Goal: Task Accomplishment & Management: Complete application form

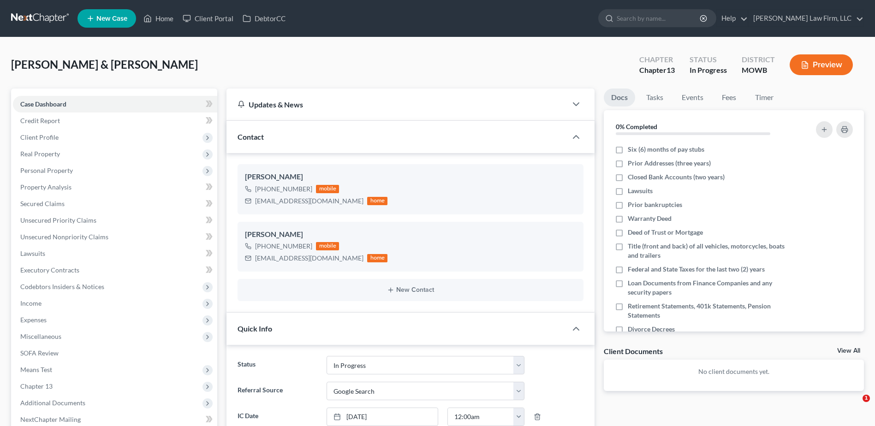
select select "4"
click at [763, 100] on link "Timer" at bounding box center [764, 98] width 33 height 18
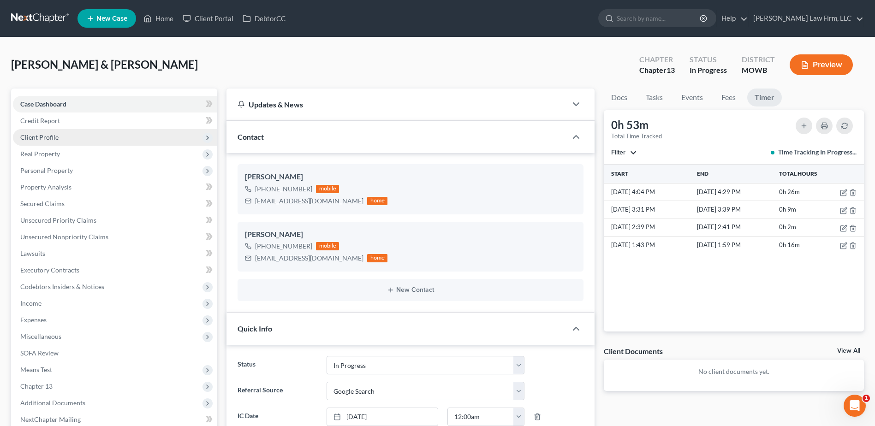
click at [45, 134] on span "Client Profile" at bounding box center [39, 137] width 38 height 8
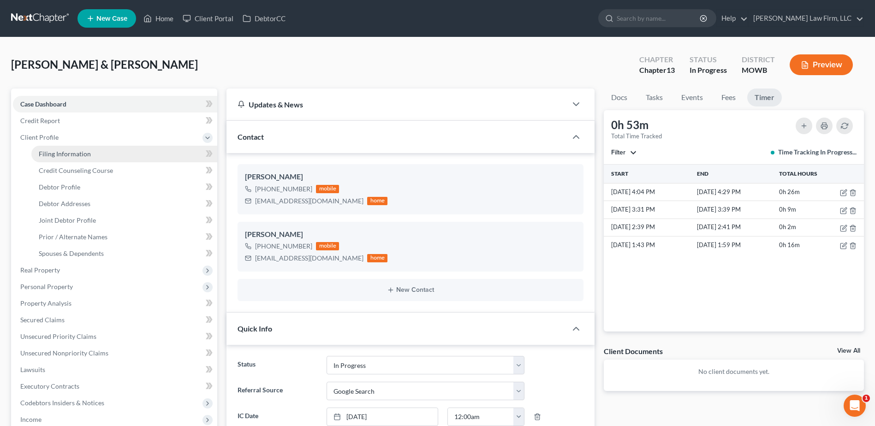
click at [55, 152] on span "Filing Information" at bounding box center [65, 154] width 52 height 8
select select "1"
select select "3"
select select "46"
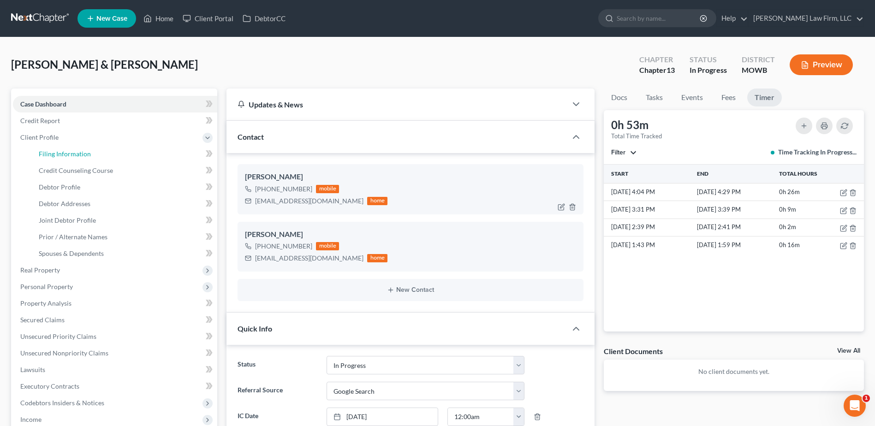
select select "10"
select select "26"
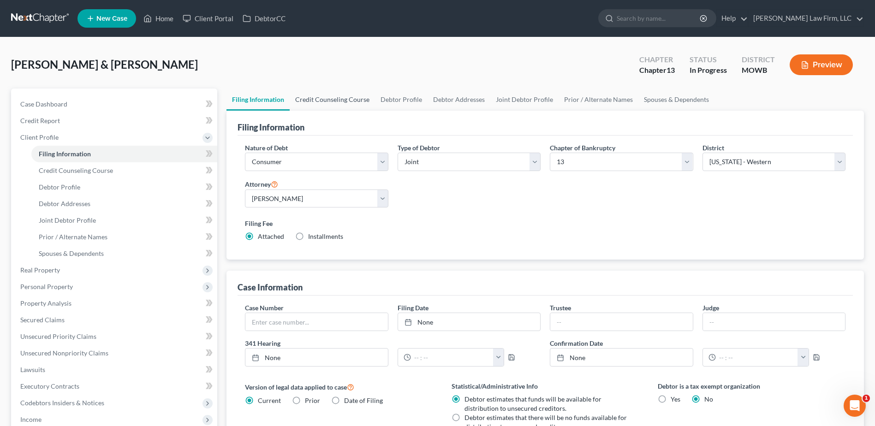
click at [352, 97] on link "Credit Counseling Course" at bounding box center [332, 100] width 85 height 22
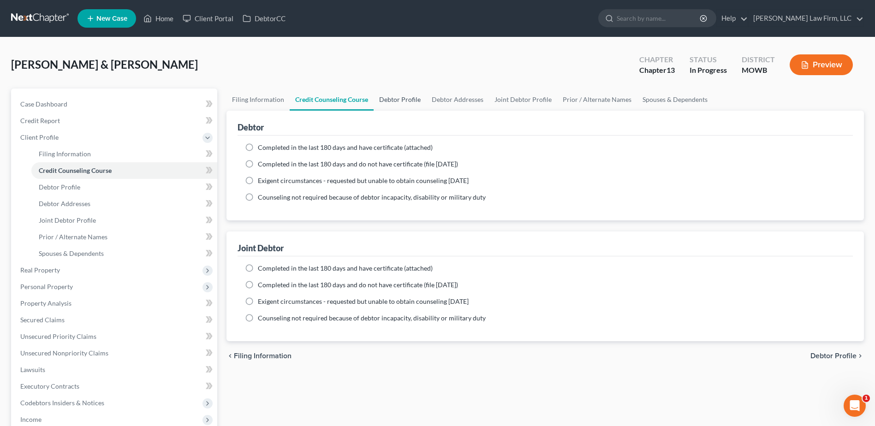
click at [392, 97] on link "Debtor Profile" at bounding box center [400, 100] width 53 height 22
select select "1"
select select "0"
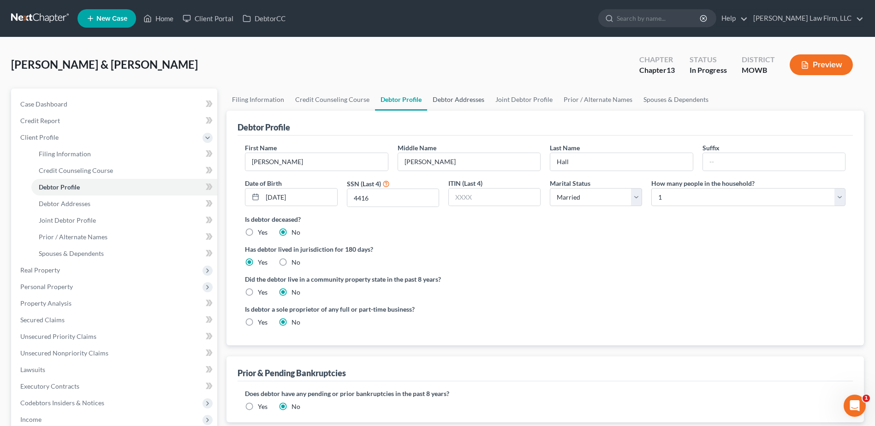
click at [446, 104] on link "Debtor Addresses" at bounding box center [458, 100] width 63 height 22
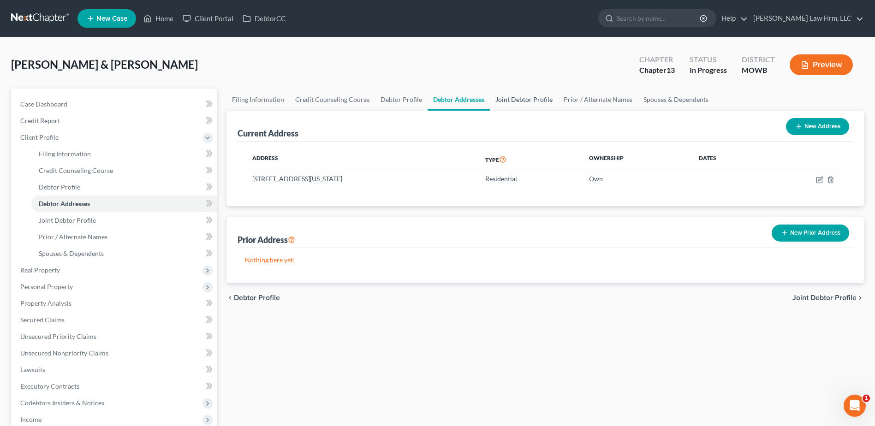
click at [526, 97] on link "Joint Debtor Profile" at bounding box center [524, 100] width 68 height 22
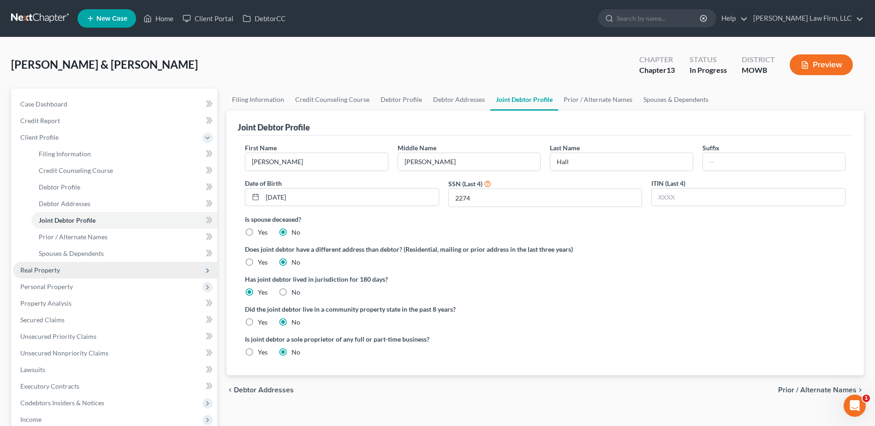
click at [48, 271] on span "Real Property" at bounding box center [40, 270] width 40 height 8
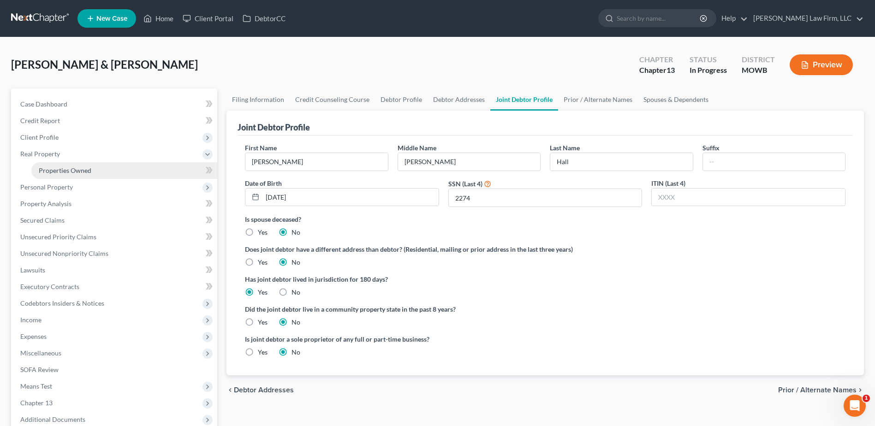
click at [69, 173] on span "Properties Owned" at bounding box center [65, 171] width 53 height 8
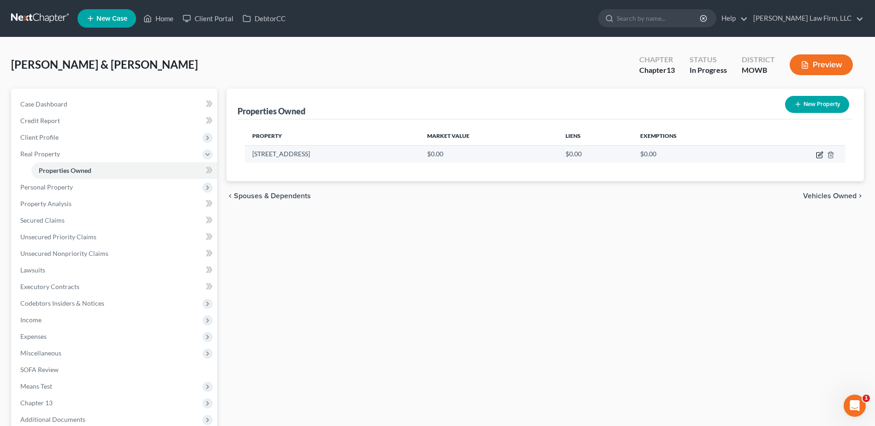
click at [820, 154] on icon "button" at bounding box center [821, 154] width 4 height 4
select select "26"
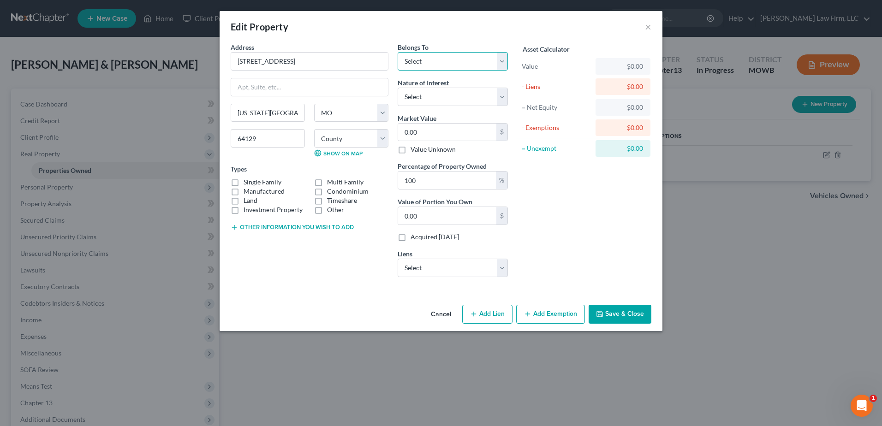
click at [432, 67] on select "Select Debtor 1 Only Debtor 2 Only Debtor 1 And Debtor 2 Only At Least One Of T…" at bounding box center [453, 61] width 110 height 18
select select "2"
click at [398, 52] on select "Select Debtor 1 Only Debtor 2 Only Debtor 1 And Debtor 2 Only At Least One Of T…" at bounding box center [453, 61] width 110 height 18
click at [450, 105] on select "Select Fee Simple Joint Tenant Life Estate Equitable Interest Future Interest T…" at bounding box center [453, 97] width 110 height 18
click at [455, 103] on select "Select Fee Simple Joint Tenant Life Estate Equitable Interest Future Interest T…" at bounding box center [453, 97] width 110 height 18
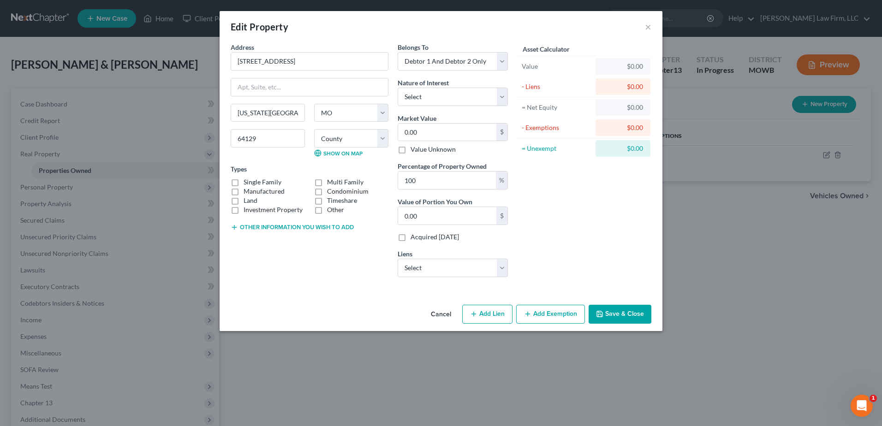
click at [244, 182] on label "Single Family" at bounding box center [263, 182] width 38 height 9
click at [247, 182] on input "Single Family" at bounding box center [250, 181] width 6 height 6
checkbox input "true"
click at [438, 221] on input "0.00" at bounding box center [447, 216] width 98 height 18
type input "168,000.00"
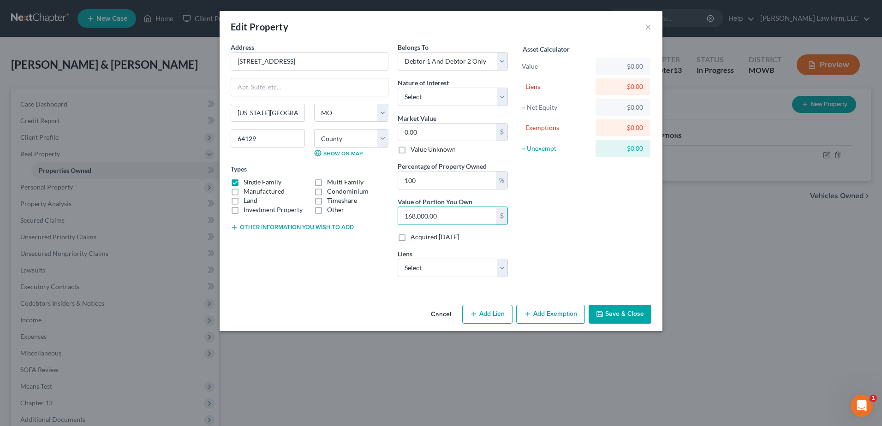
click at [484, 319] on button "Add Lien" at bounding box center [487, 314] width 50 height 19
select select "2"
select select "0"
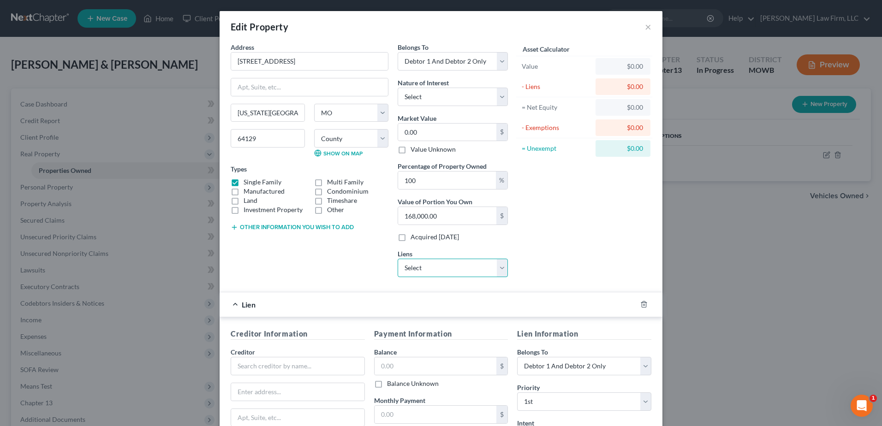
click at [431, 268] on select "Select Phh Mort Svc - $94,494.00 Solar Mosaic - $54,412.00 [GEOGRAPHIC_DATA] Cu…" at bounding box center [453, 268] width 110 height 18
select select "0"
click at [398, 259] on select "Select Phh Mort Svc - $94,494.00 Solar Mosaic - $54,412.00 [GEOGRAPHIC_DATA] Cu…" at bounding box center [453, 268] width 110 height 18
select select
select select "33"
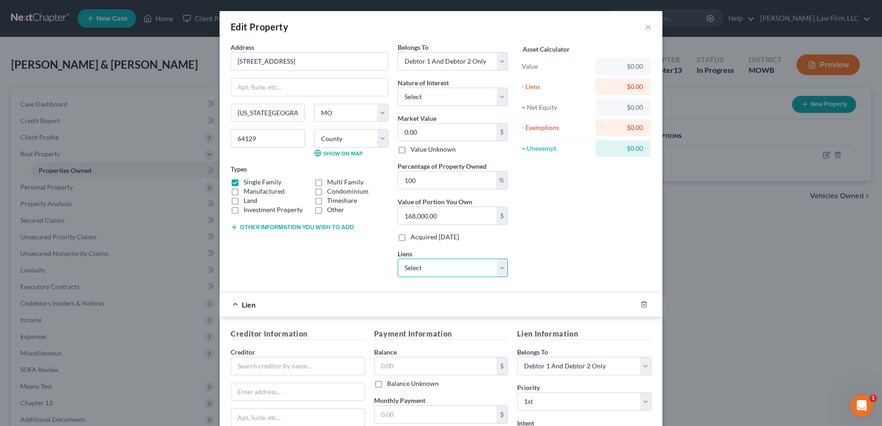
select select "2"
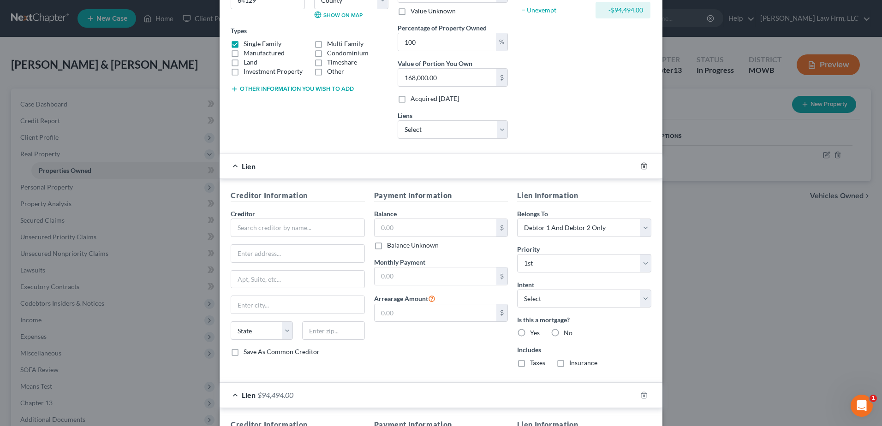
click at [640, 166] on icon "button" at bounding box center [643, 165] width 7 height 7
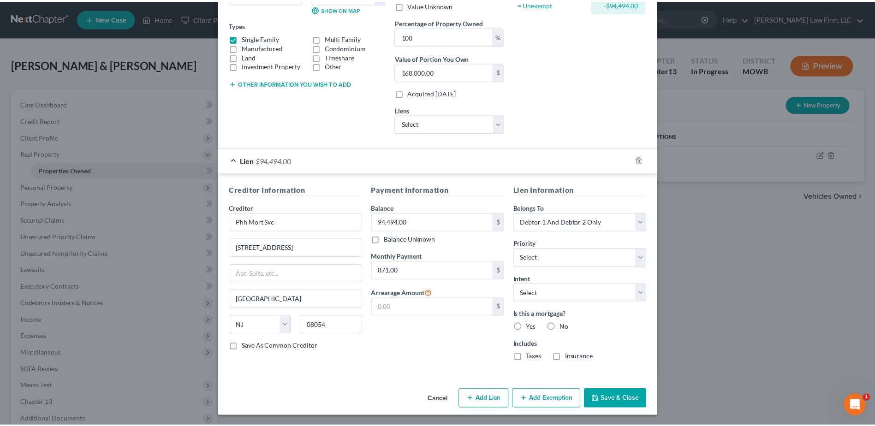
scroll to position [145, 0]
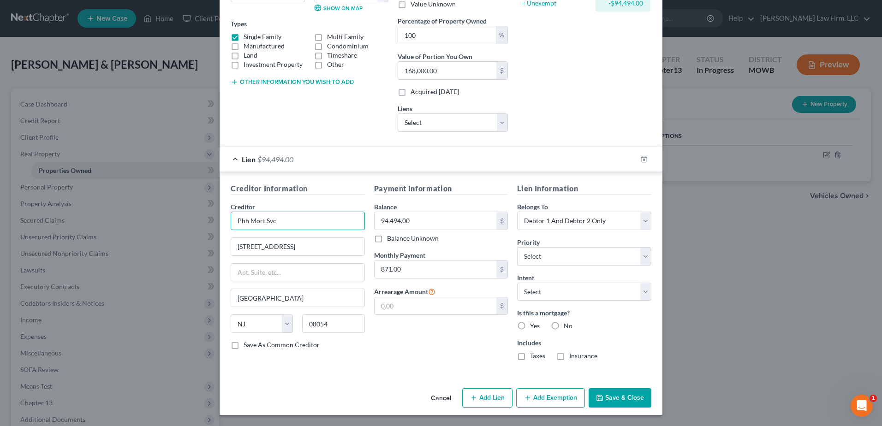
click at [302, 223] on input "Phh Mort Svc" at bounding box center [298, 221] width 134 height 18
click at [295, 219] on input "PHH Mort Svc" at bounding box center [298, 221] width 134 height 18
type input "PHH Mortgage Services"
click at [530, 326] on label "Yes" at bounding box center [535, 326] width 10 height 9
click at [534, 326] on input "Yes" at bounding box center [537, 325] width 6 height 6
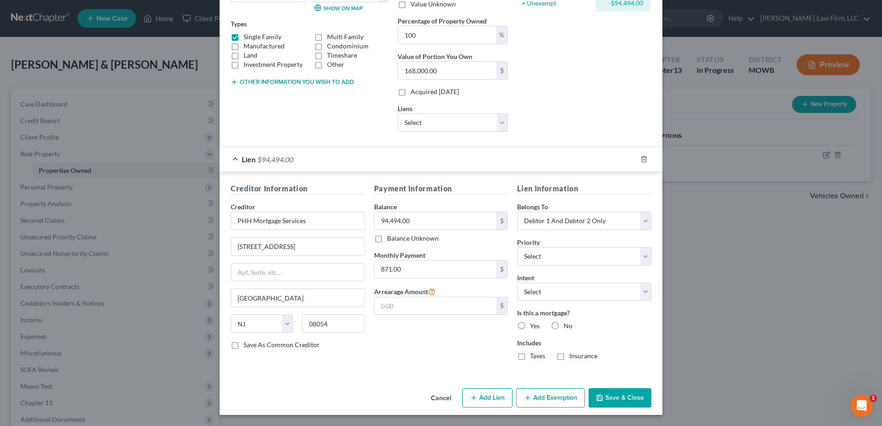
radio input "true"
click at [530, 360] on label "Taxes" at bounding box center [537, 356] width 15 height 9
click at [534, 358] on input "Taxes" at bounding box center [537, 355] width 6 height 6
checkbox input "true"
click at [569, 355] on label "Insurance" at bounding box center [583, 356] width 28 height 9
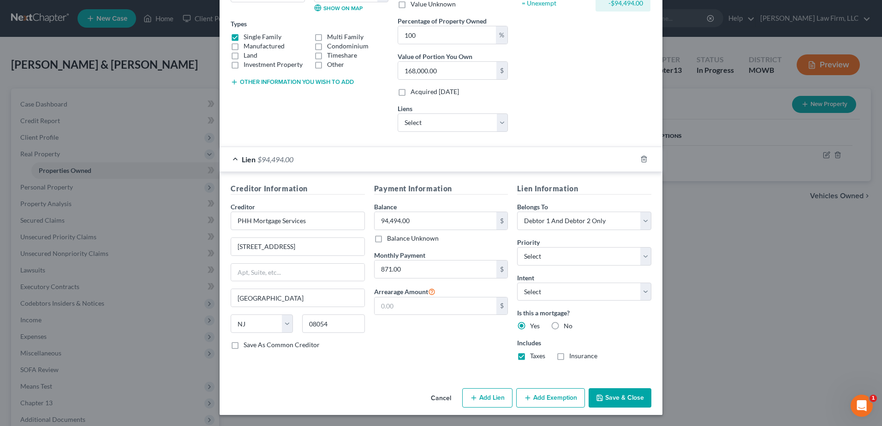
click at [573, 355] on input "Insurance" at bounding box center [576, 355] width 6 height 6
checkbox input "true"
click at [612, 398] on button "Save & Close" at bounding box center [620, 398] width 63 height 19
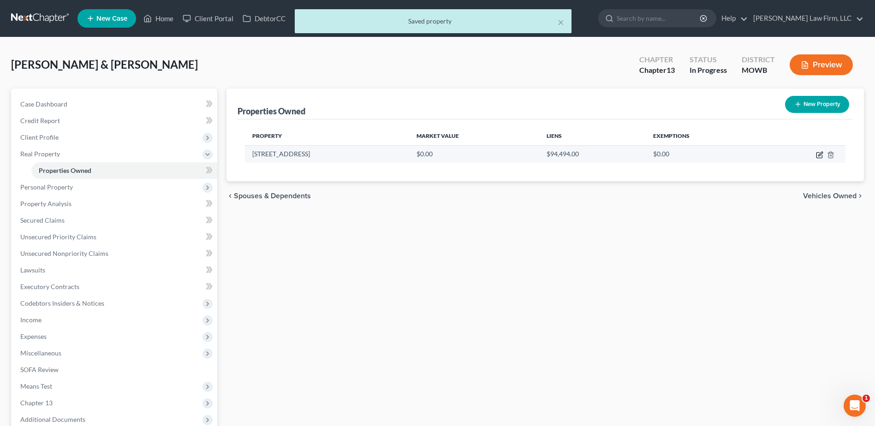
click at [821, 153] on icon "button" at bounding box center [821, 154] width 4 height 4
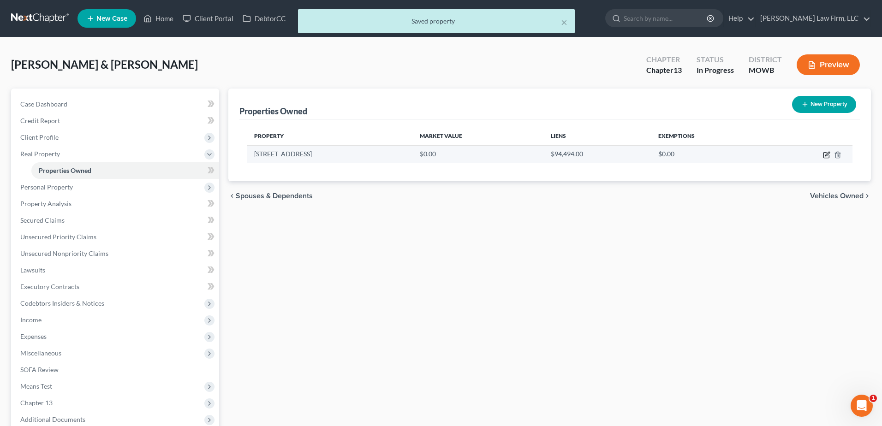
select select "26"
select select "47"
select select "2"
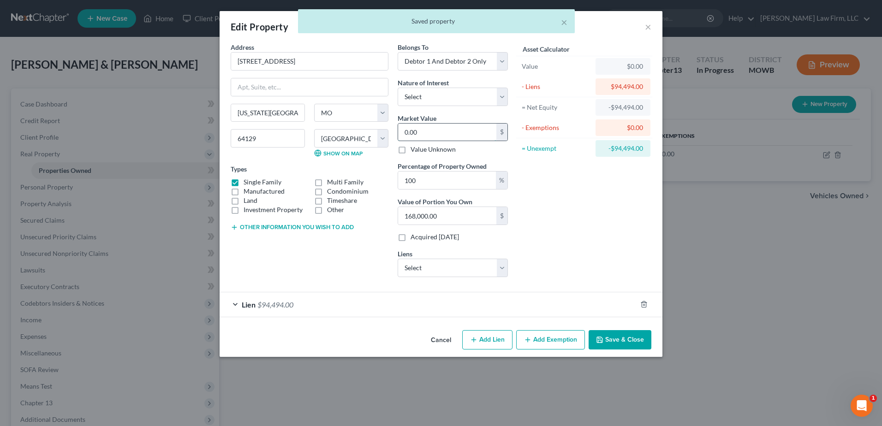
click at [439, 128] on input "0.00" at bounding box center [447, 133] width 98 height 18
type input "1"
type input "1.00"
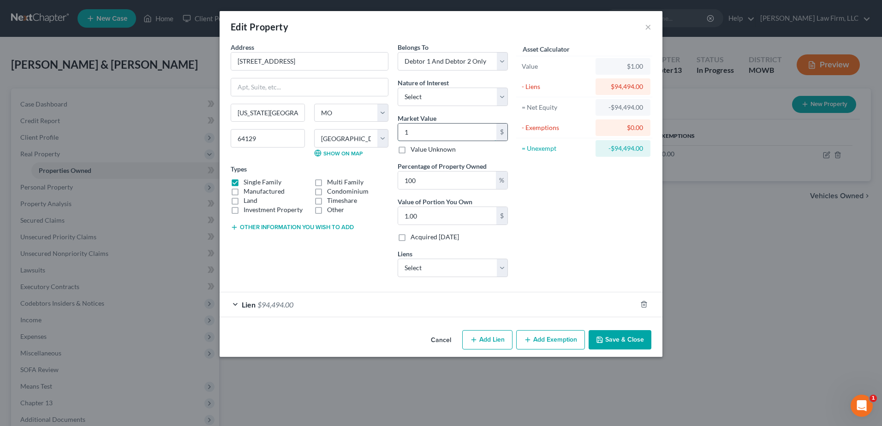
type input "16"
type input "16.00"
type input "168"
type input "168.00"
type input "1680"
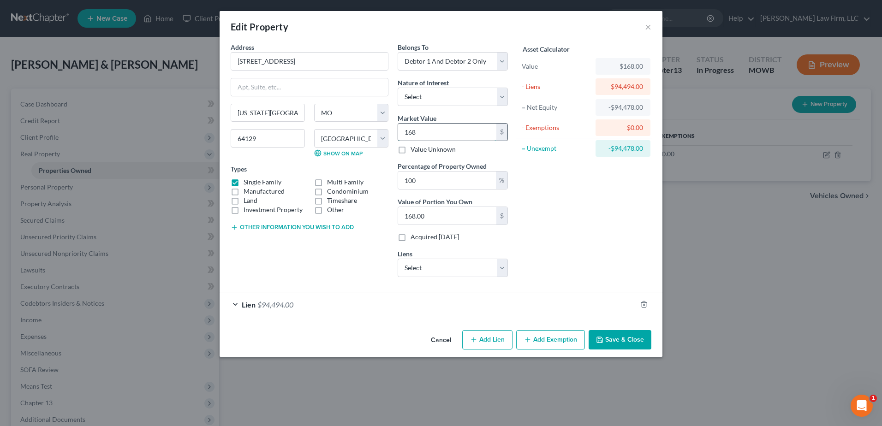
type input "1,680.00"
type input "1,6800"
type input "16,800.00"
type input "16,8000"
type input "168,000.00"
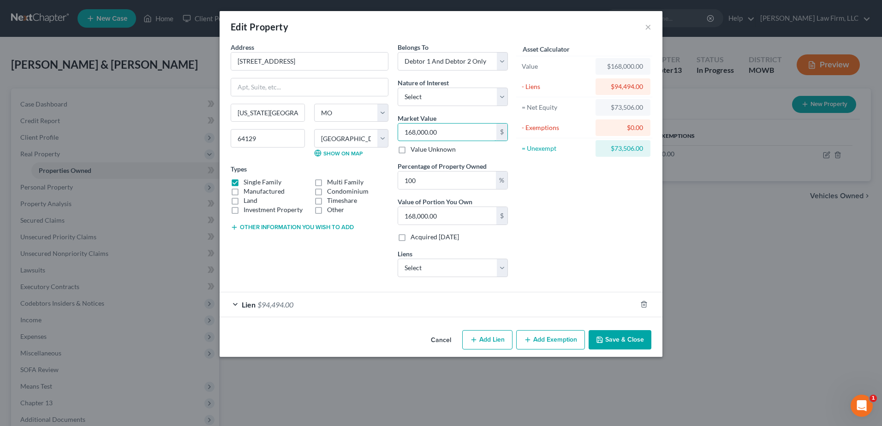
type input "168,000.00"
click at [628, 331] on button "Save & Close" at bounding box center [620, 339] width 63 height 19
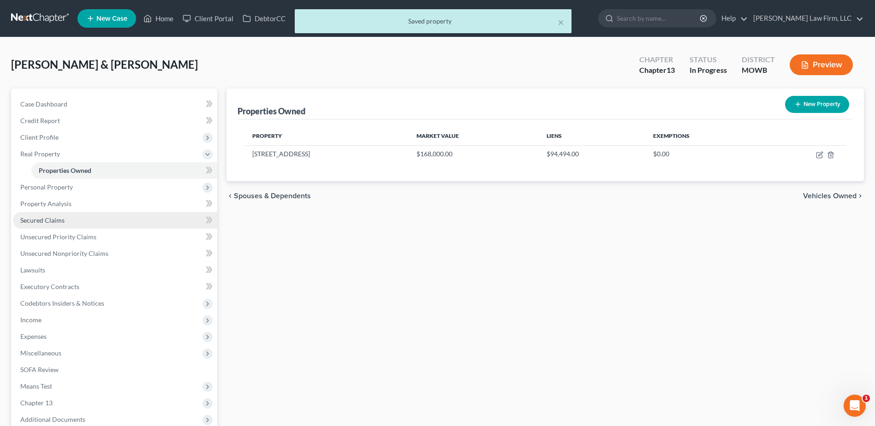
click at [31, 223] on span "Secured Claims" at bounding box center [42, 220] width 44 height 8
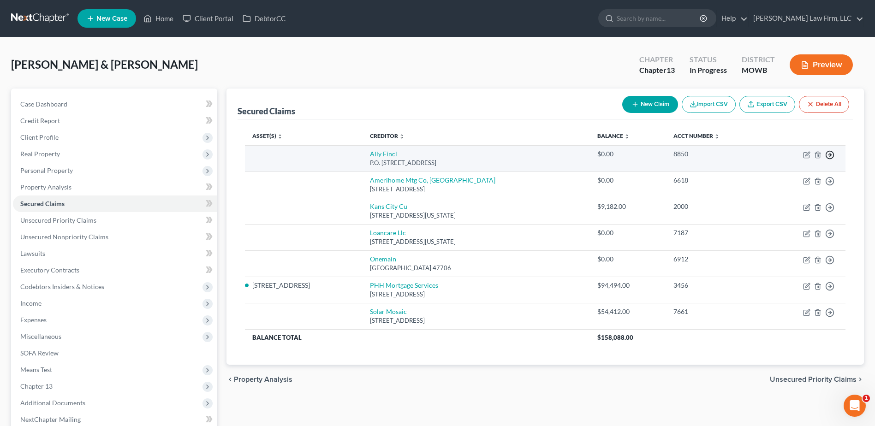
click at [833, 156] on icon "button" at bounding box center [829, 154] width 9 height 9
click at [775, 173] on link "Move to F" at bounding box center [787, 177] width 77 height 16
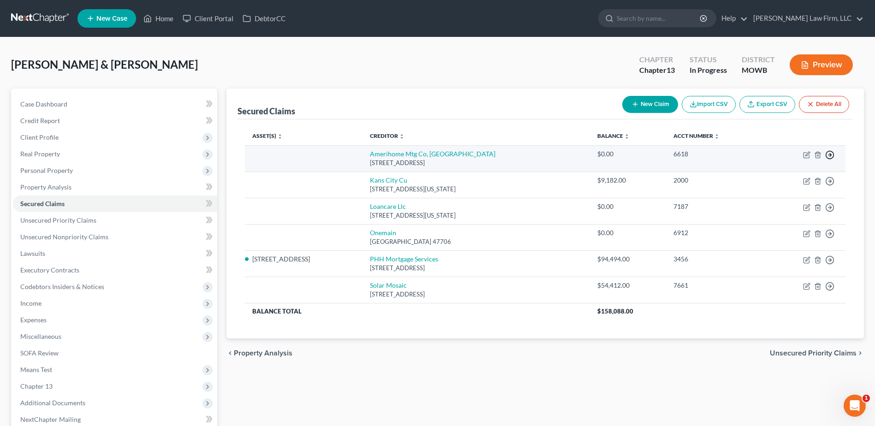
click at [832, 158] on icon "button" at bounding box center [829, 154] width 9 height 9
click at [771, 175] on link "Move to F" at bounding box center [787, 177] width 77 height 16
click at [818, 154] on icon "button" at bounding box center [817, 154] width 7 height 7
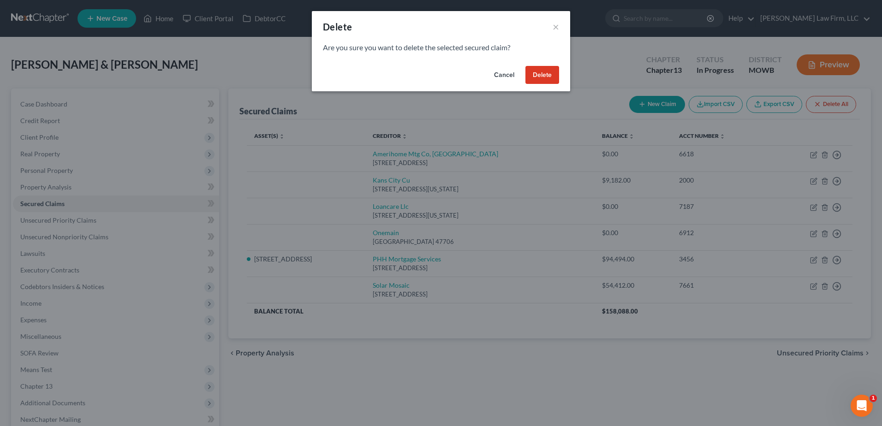
click at [546, 71] on button "Delete" at bounding box center [543, 75] width 34 height 18
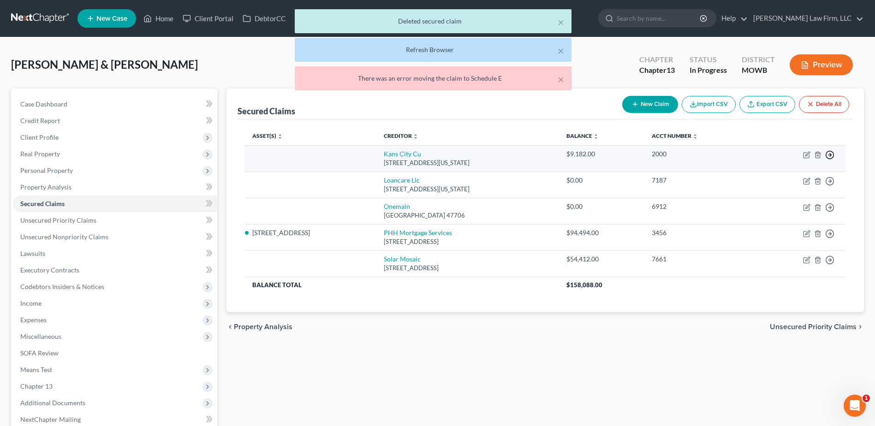
click at [832, 155] on icon "button" at bounding box center [829, 154] width 9 height 9
click at [775, 177] on link "Move to F" at bounding box center [787, 177] width 77 height 16
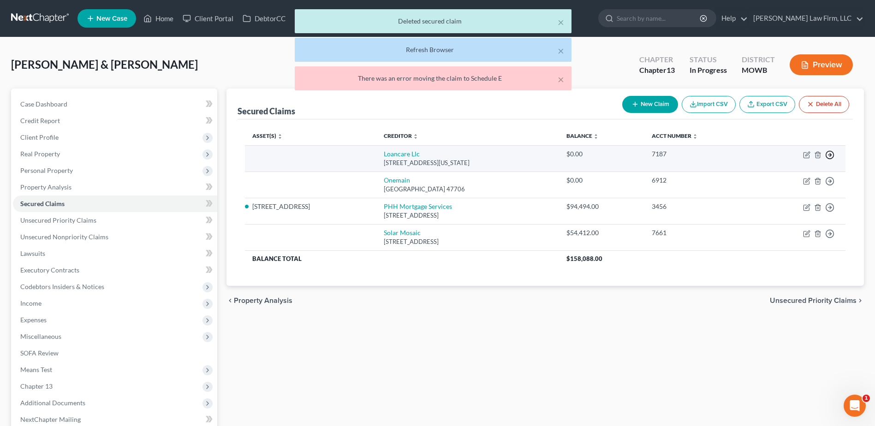
click at [829, 156] on icon "button" at bounding box center [829, 154] width 9 height 9
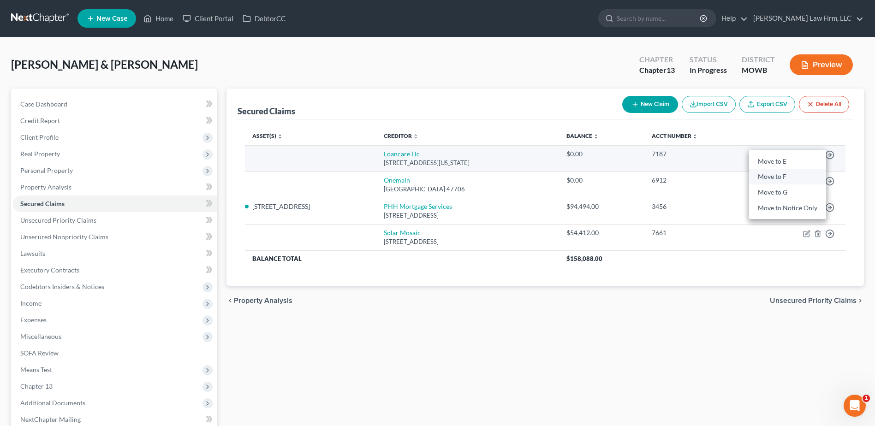
click at [779, 178] on link "Move to F" at bounding box center [787, 177] width 77 height 16
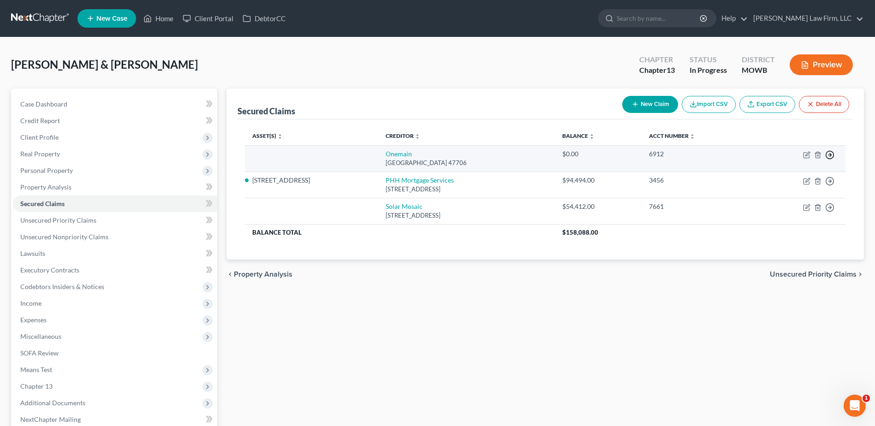
click at [832, 155] on icon "button" at bounding box center [829, 154] width 9 height 9
click at [789, 173] on link "Move to F" at bounding box center [787, 177] width 77 height 16
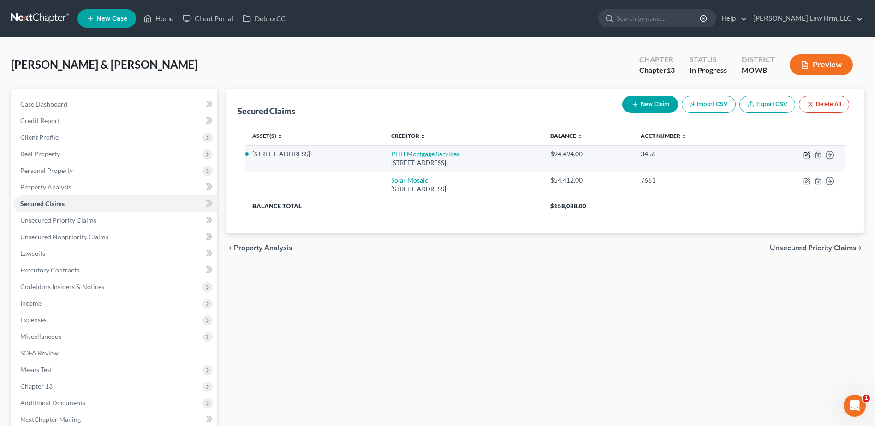
click at [807, 153] on icon "button" at bounding box center [806, 154] width 7 height 7
select select "33"
select select "2"
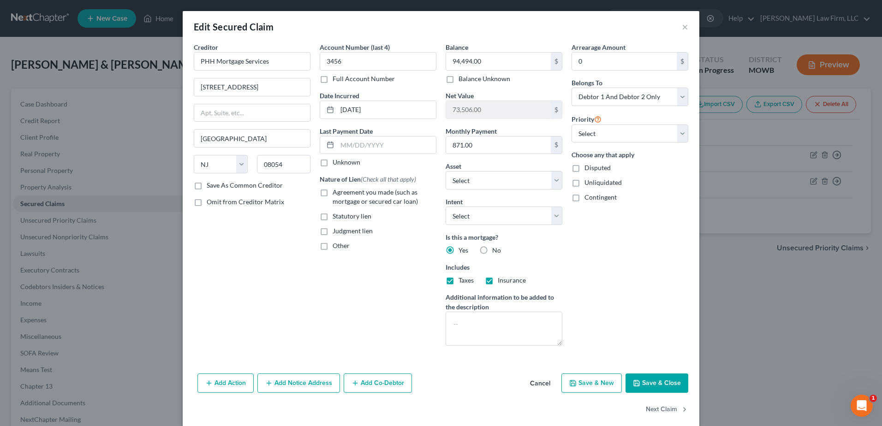
click at [333, 191] on label "Agreement you made (such as mortgage or secured car loan)" at bounding box center [385, 197] width 104 height 18
click at [336, 191] on input "Agreement you made (such as mortgage or secured car loan)" at bounding box center [339, 191] width 6 height 6
checkbox input "true"
click at [645, 384] on button "Save & Close" at bounding box center [657, 383] width 63 height 19
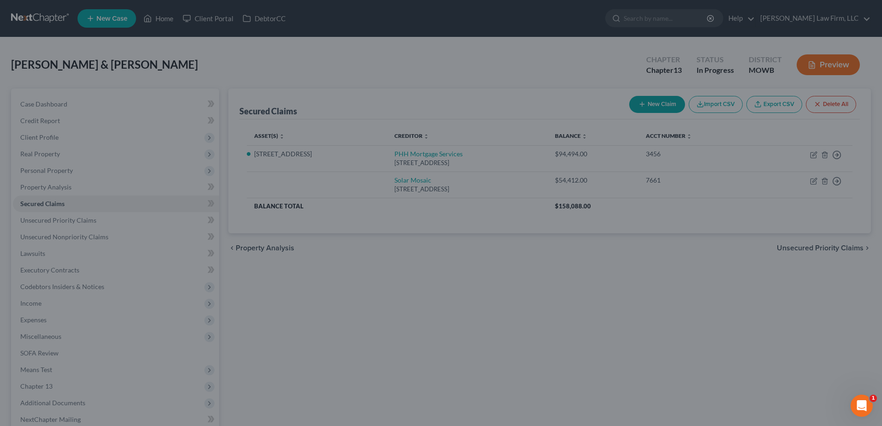
select select "2"
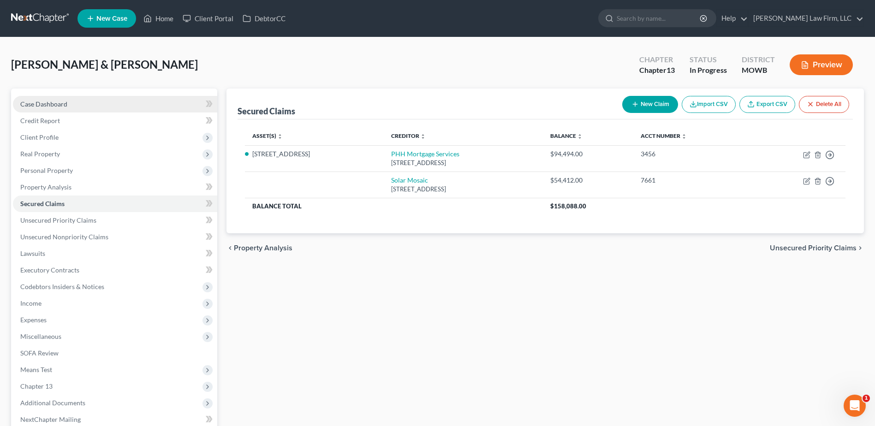
click at [44, 108] on span "Case Dashboard" at bounding box center [43, 104] width 47 height 8
select select "4"
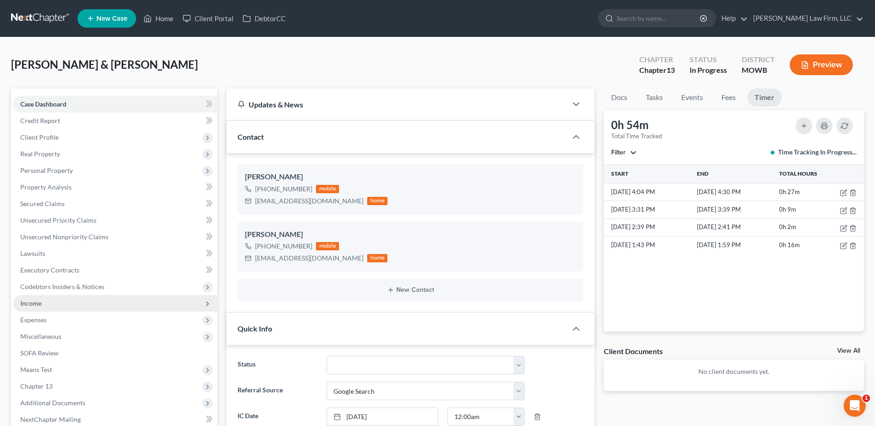
click at [36, 306] on span "Income" at bounding box center [30, 303] width 21 height 8
drag, startPoint x: 60, startPoint y: 317, endPoint x: 752, endPoint y: 123, distance: 718.6
click at [61, 317] on span "Employment Income" at bounding box center [68, 320] width 59 height 8
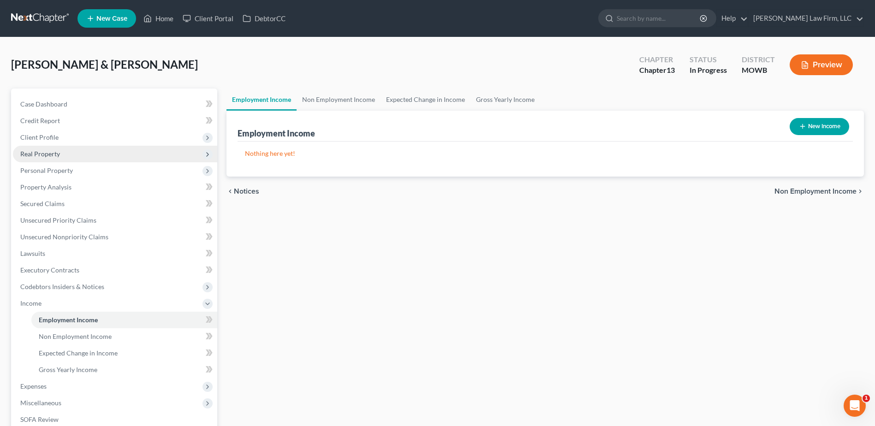
click at [33, 151] on span "Real Property" at bounding box center [40, 154] width 40 height 8
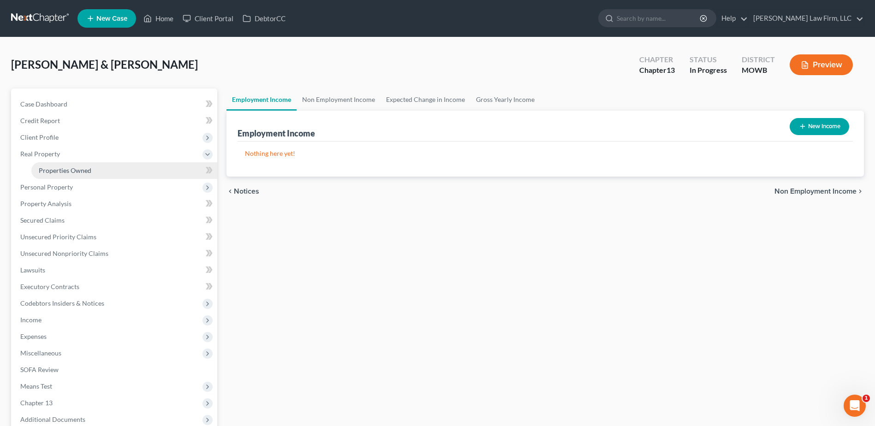
click at [44, 167] on span "Properties Owned" at bounding box center [65, 171] width 53 height 8
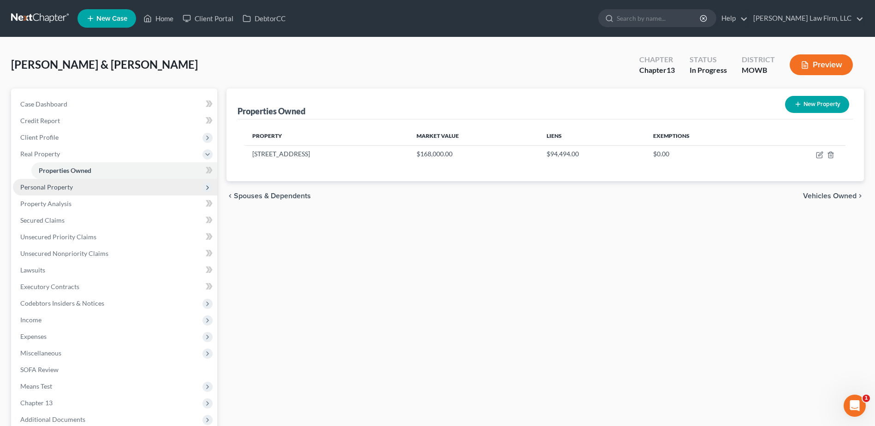
click at [43, 191] on span "Personal Property" at bounding box center [115, 187] width 204 height 17
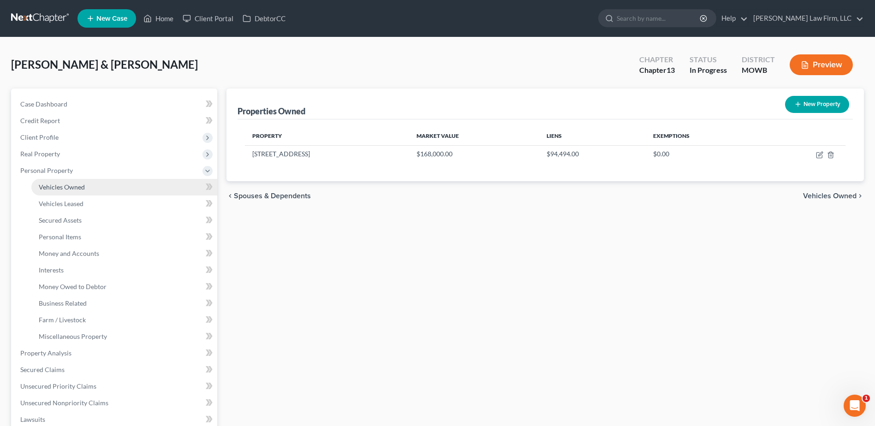
click at [43, 188] on span "Vehicles Owned" at bounding box center [62, 187] width 46 height 8
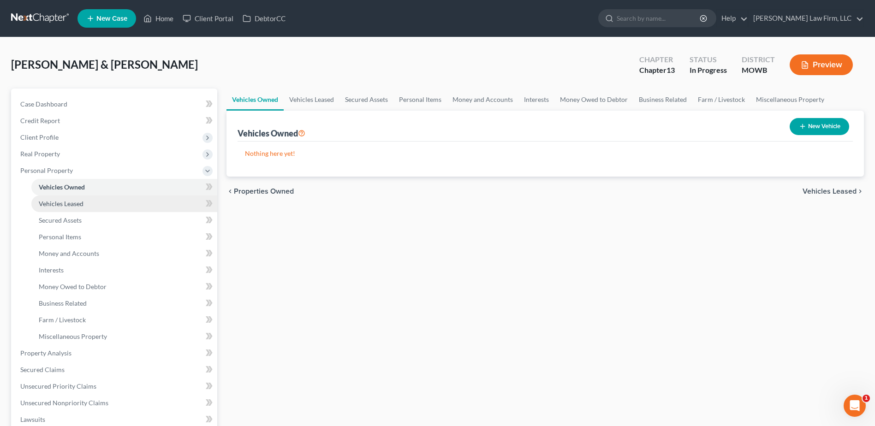
click at [46, 203] on span "Vehicles Leased" at bounding box center [61, 204] width 45 height 8
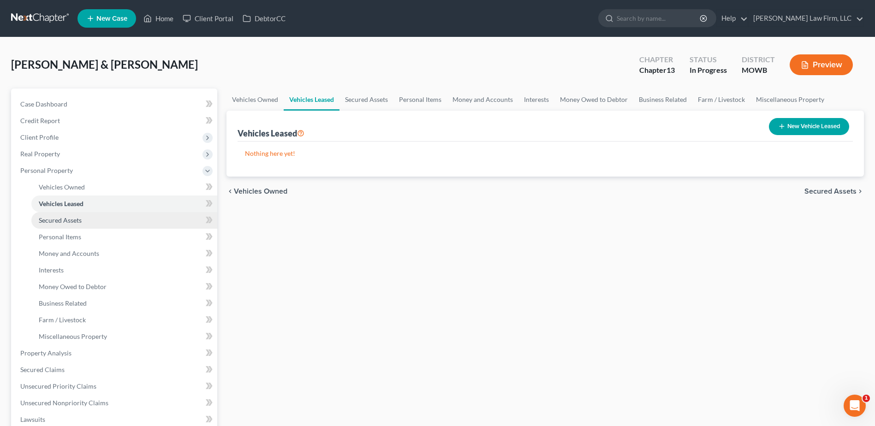
click at [47, 221] on span "Secured Assets" at bounding box center [60, 220] width 43 height 8
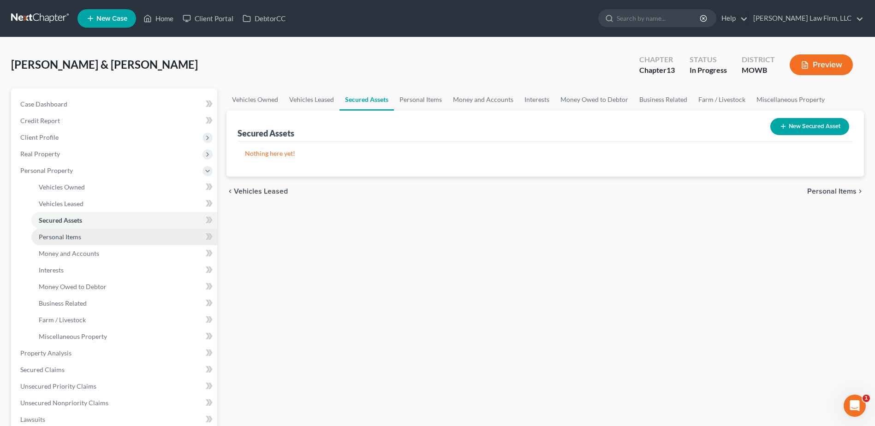
click at [47, 233] on span "Personal Items" at bounding box center [60, 237] width 42 height 8
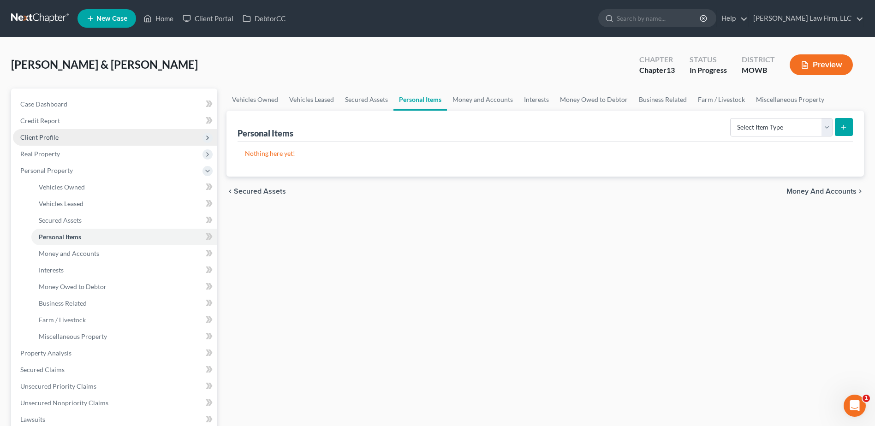
click at [44, 136] on span "Client Profile" at bounding box center [39, 137] width 38 height 8
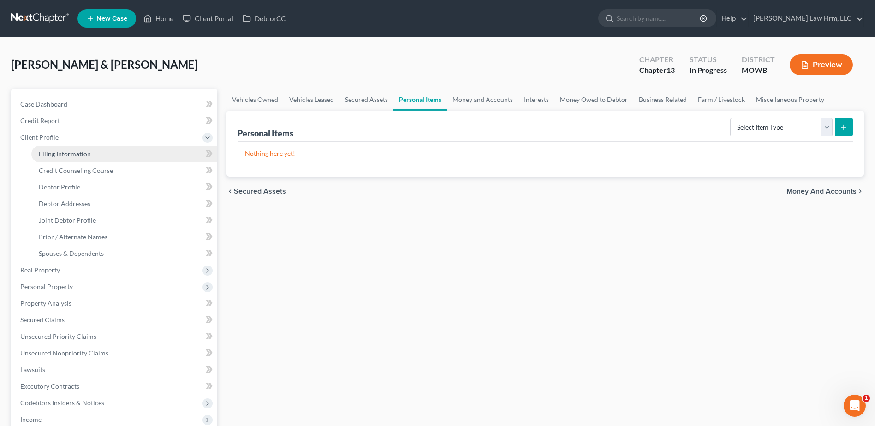
click at [48, 154] on span "Filing Information" at bounding box center [65, 154] width 52 height 8
select select "1"
select select "3"
select select "46"
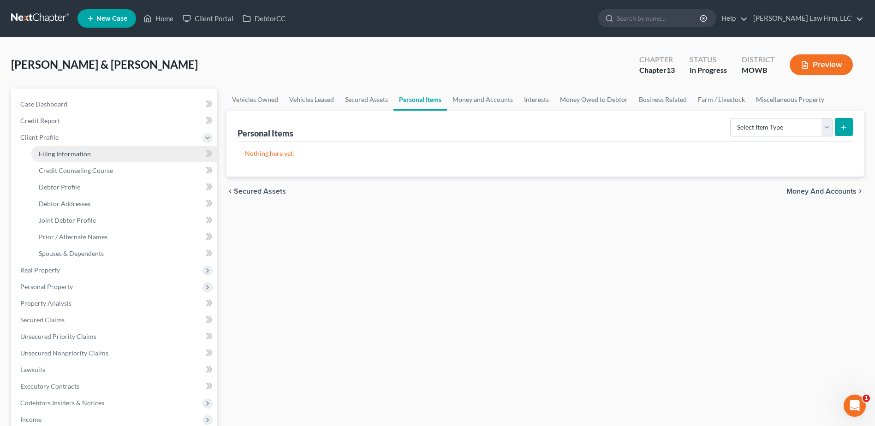
select select "10"
select select "26"
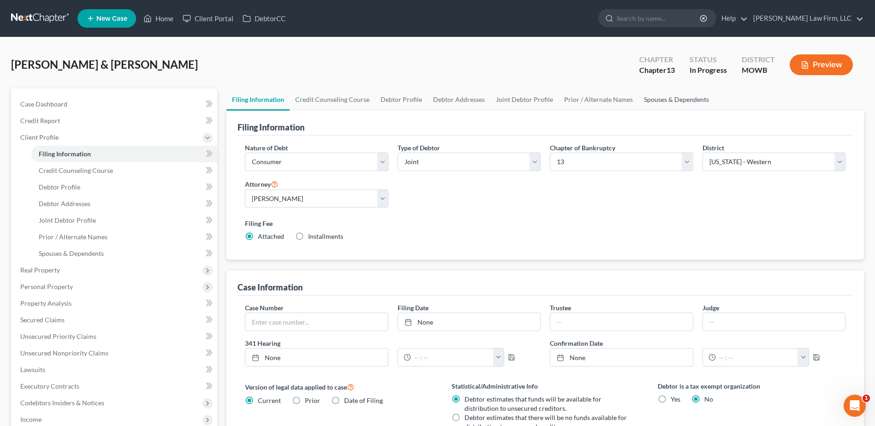
click at [659, 98] on link "Spouses & Dependents" at bounding box center [677, 100] width 76 height 22
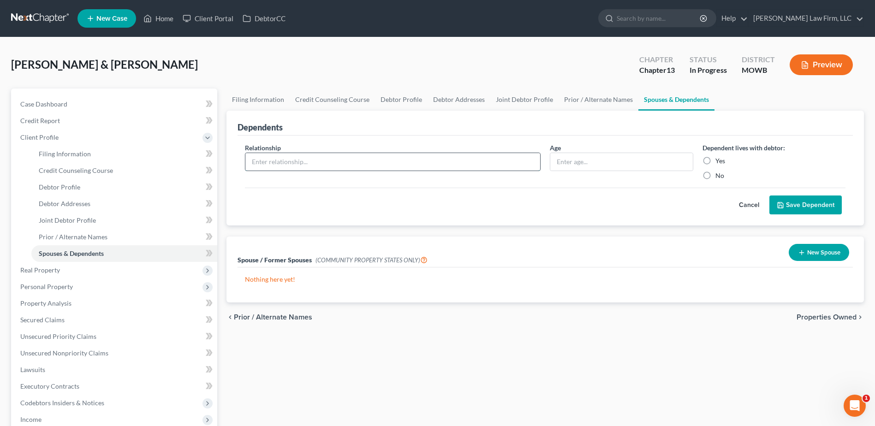
click at [289, 163] on input "text" at bounding box center [392, 162] width 295 height 18
type input "Son"
click at [610, 163] on input "text" at bounding box center [621, 162] width 142 height 18
type input "18"
click at [716, 160] on label "Yes" at bounding box center [721, 160] width 10 height 9
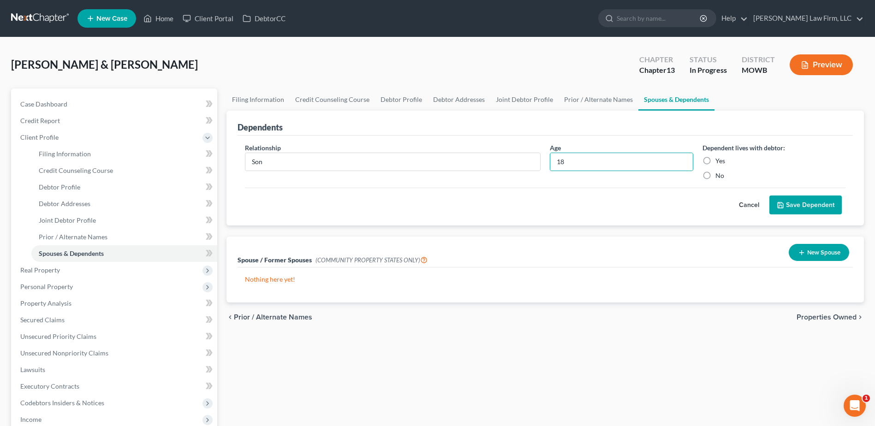
click at [719, 160] on input "Yes" at bounding box center [722, 159] width 6 height 6
radio input "true"
click at [794, 204] on button "Save Dependent" at bounding box center [806, 205] width 72 height 19
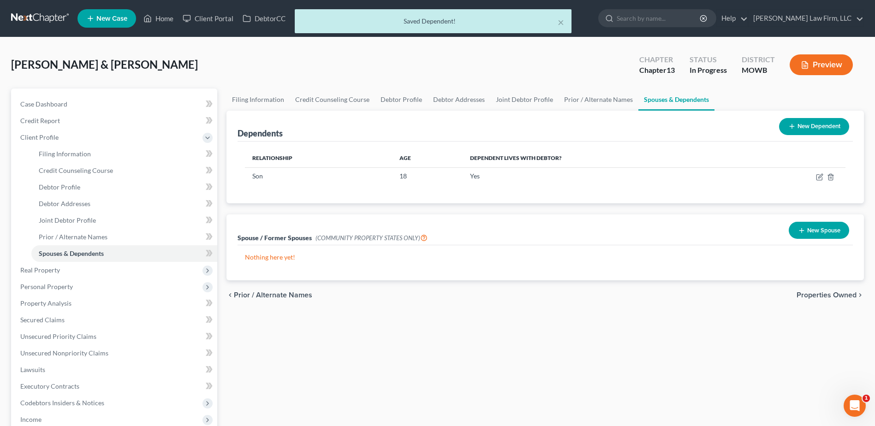
click at [805, 125] on button "New Dependent" at bounding box center [814, 126] width 70 height 17
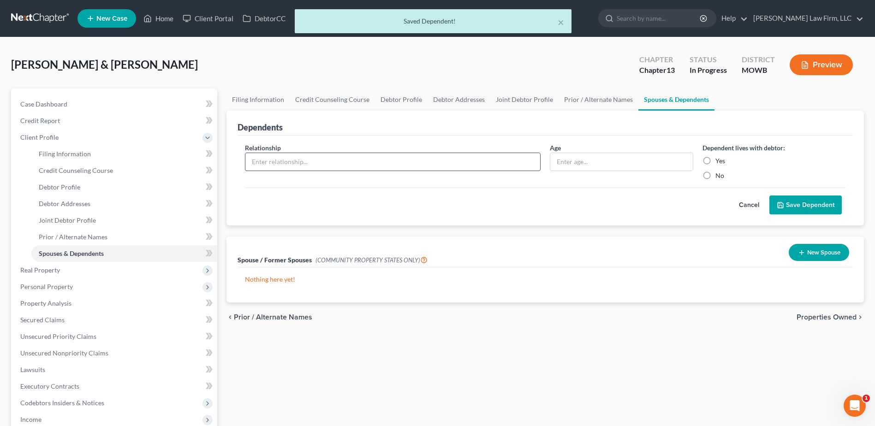
click at [293, 155] on input "text" at bounding box center [392, 162] width 295 height 18
type input "Daughter"
click at [588, 163] on input "text" at bounding box center [621, 162] width 142 height 18
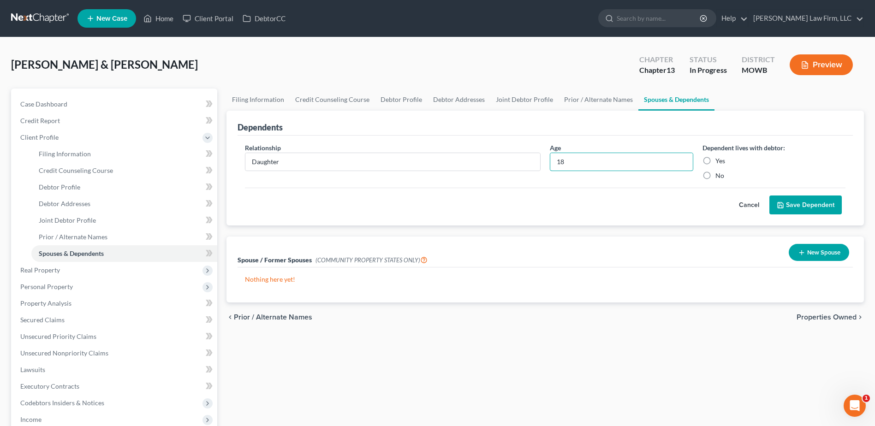
type input "18"
click at [716, 161] on label "Yes" at bounding box center [721, 160] width 10 height 9
click at [719, 161] on input "Yes" at bounding box center [722, 159] width 6 height 6
radio input "true"
click at [792, 205] on button "Save Dependent" at bounding box center [806, 205] width 72 height 19
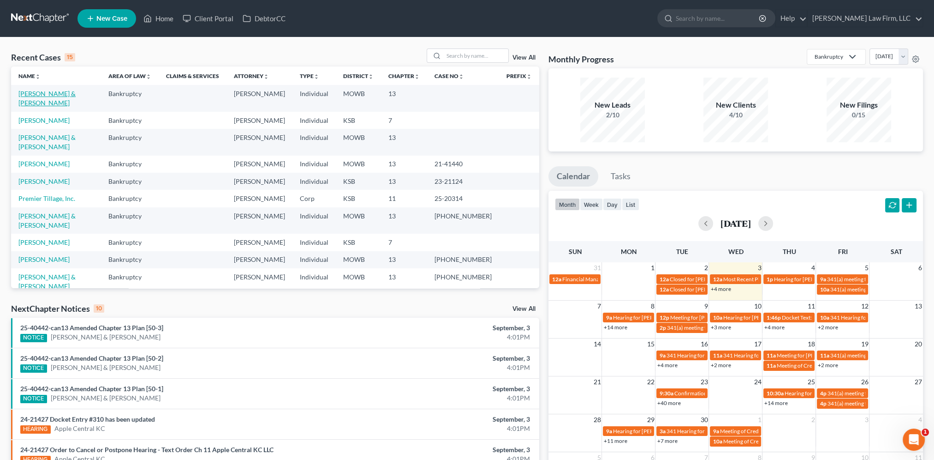
click at [62, 93] on link "[PERSON_NAME] & [PERSON_NAME]" at bounding box center [46, 98] width 57 height 17
select select "4"
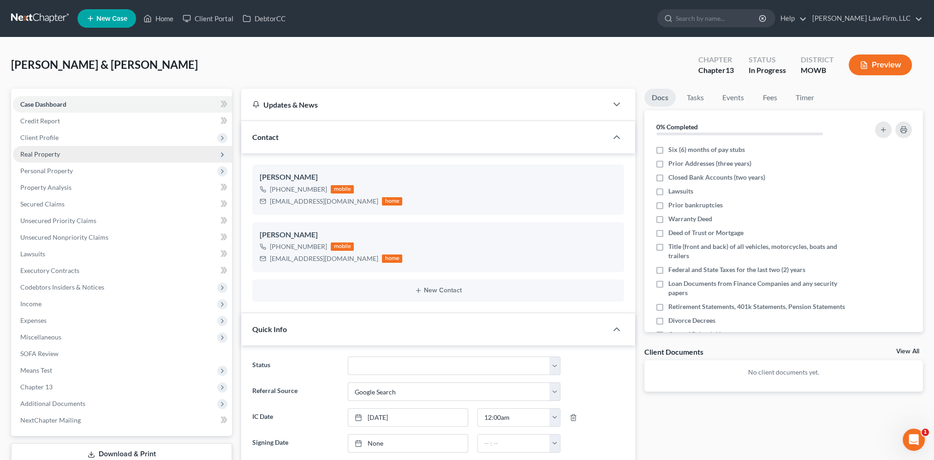
click at [39, 158] on span "Real Property" at bounding box center [122, 154] width 219 height 17
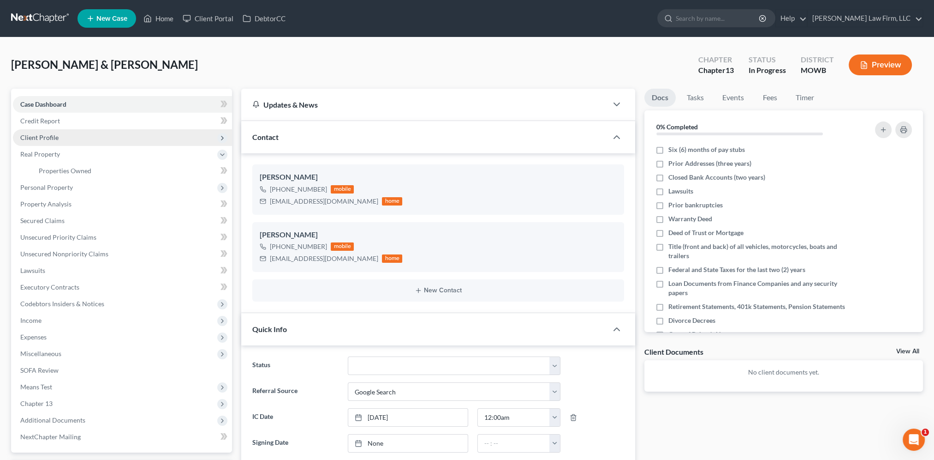
click at [46, 134] on span "Client Profile" at bounding box center [39, 137] width 38 height 8
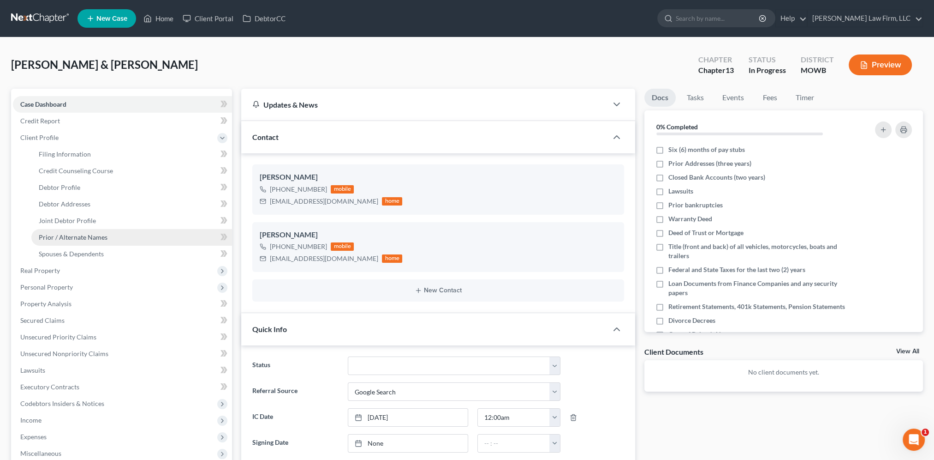
click at [67, 237] on span "Prior / Alternate Names" at bounding box center [73, 237] width 69 height 8
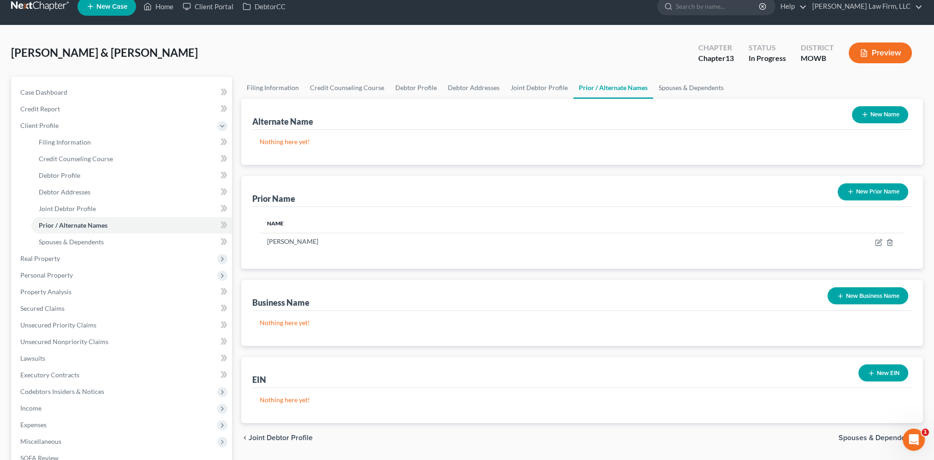
scroll to position [11, 0]
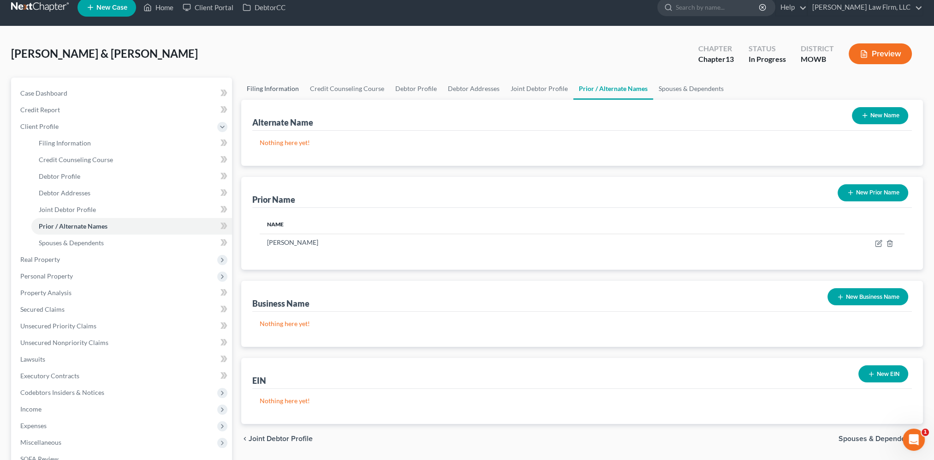
click at [255, 88] on link "Filing Information" at bounding box center [272, 89] width 63 height 22
select select "1"
select select "3"
select select "26"
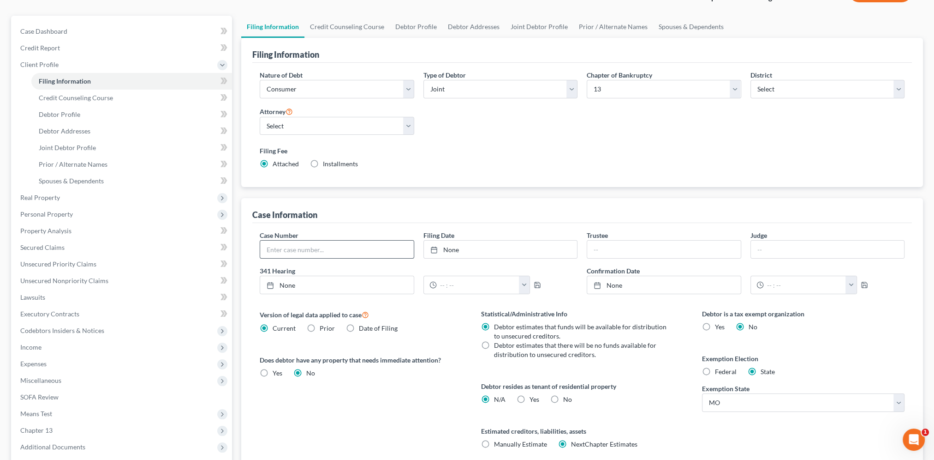
scroll to position [57, 0]
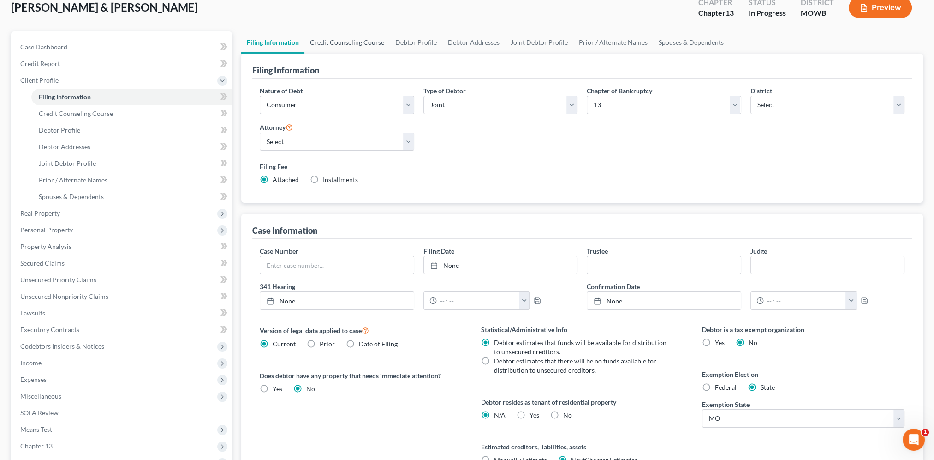
click at [349, 42] on link "Credit Counseling Course" at bounding box center [347, 42] width 85 height 22
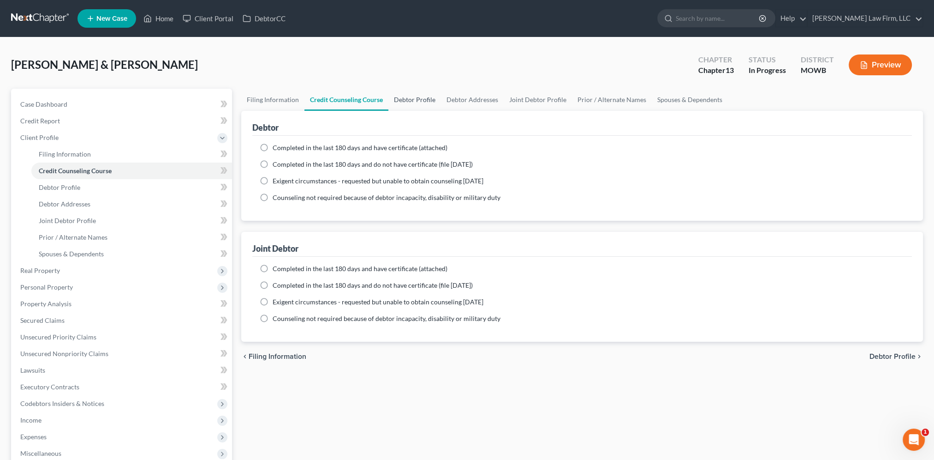
click at [421, 99] on link "Debtor Profile" at bounding box center [415, 100] width 53 height 22
select select "1"
select select "0"
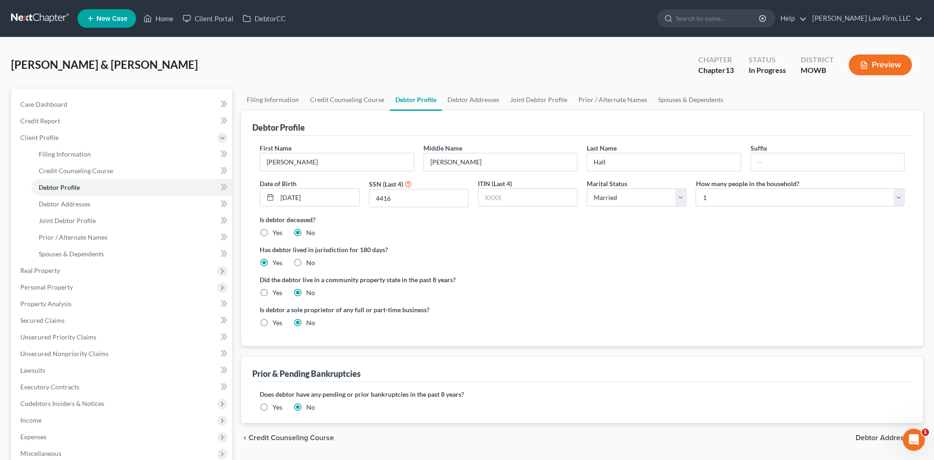
click at [273, 407] on label "Yes" at bounding box center [278, 406] width 10 height 9
click at [276, 407] on input "Yes" at bounding box center [279, 405] width 6 height 6
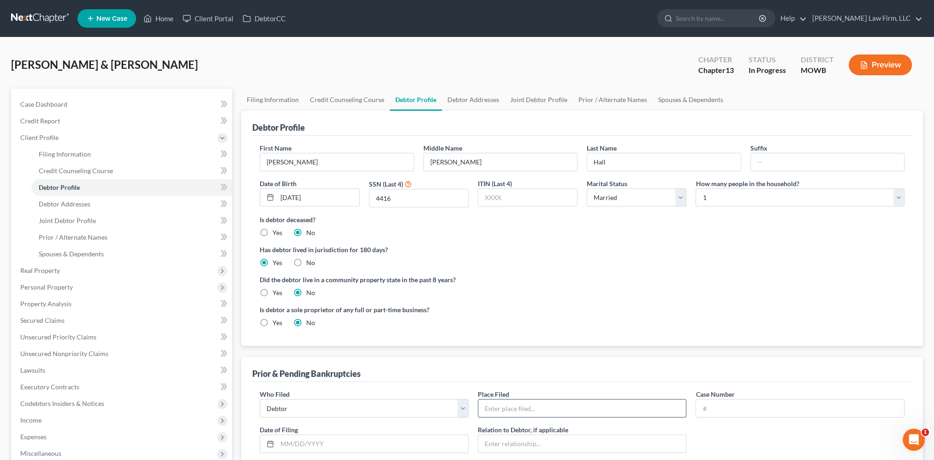
click at [506, 403] on input "text" at bounding box center [582, 408] width 208 height 18
type input "Western District of Missouri"
click at [748, 402] on input "text" at bounding box center [800, 408] width 208 height 18
type input "14-43191"
click at [305, 440] on input "text" at bounding box center [372, 444] width 191 height 18
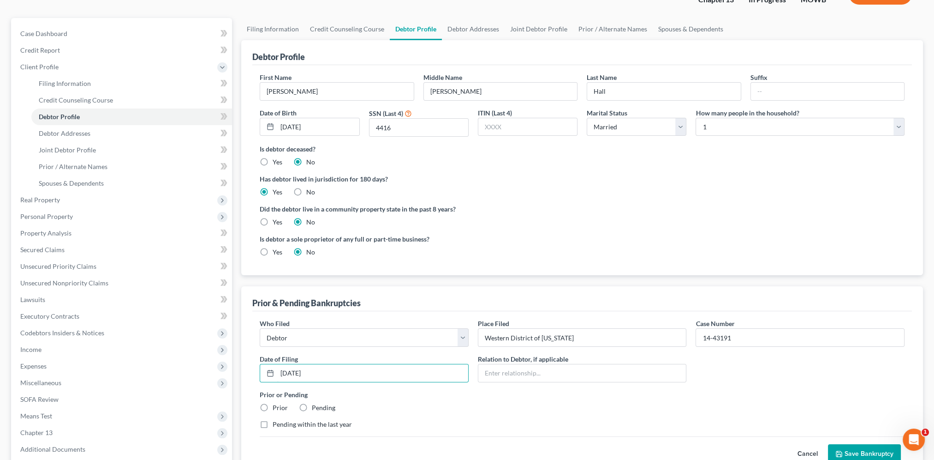
scroll to position [179, 0]
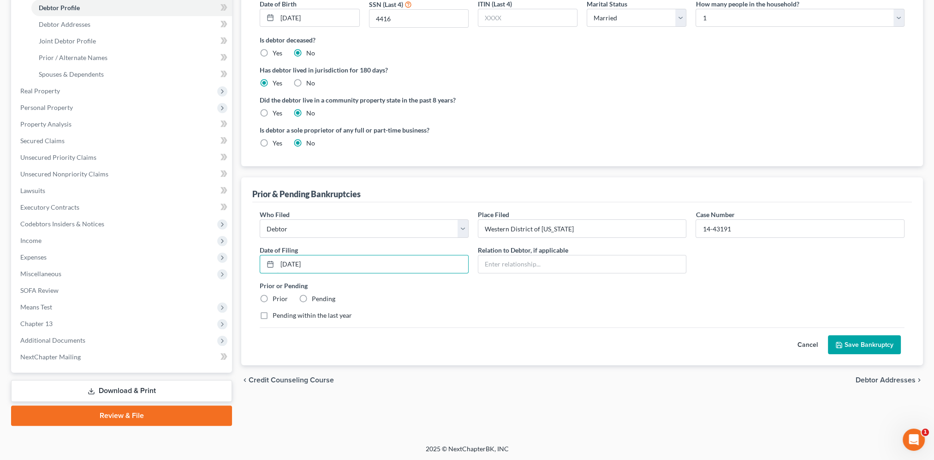
type input "09/17/2014"
drag, startPoint x: 262, startPoint y: 294, endPoint x: 275, endPoint y: 292, distance: 13.7
click at [273, 294] on label "Prior" at bounding box center [280, 298] width 15 height 9
click at [276, 294] on input "Prior" at bounding box center [279, 297] width 6 height 6
radio input "true"
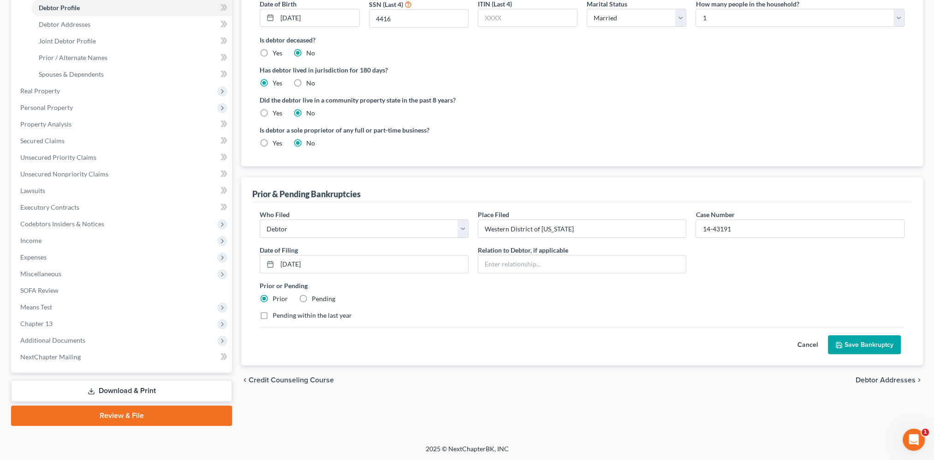
click at [849, 336] on button "Save Bankruptcy" at bounding box center [864, 344] width 73 height 19
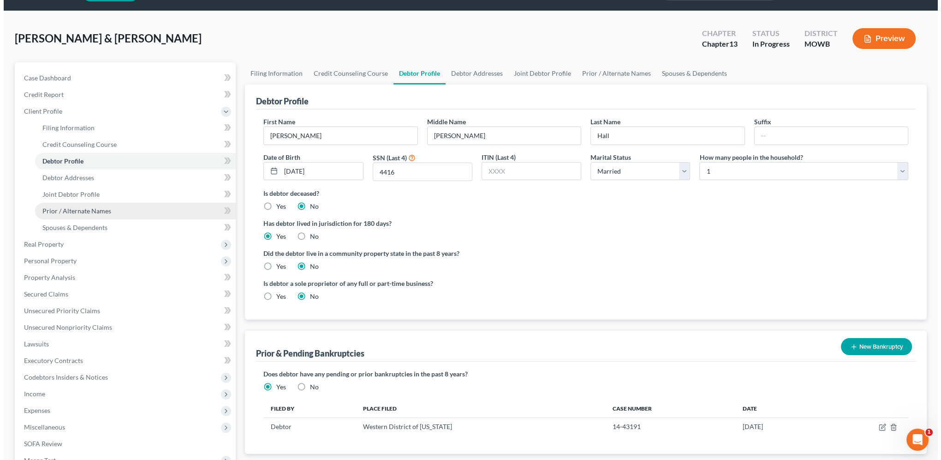
scroll to position [0, 0]
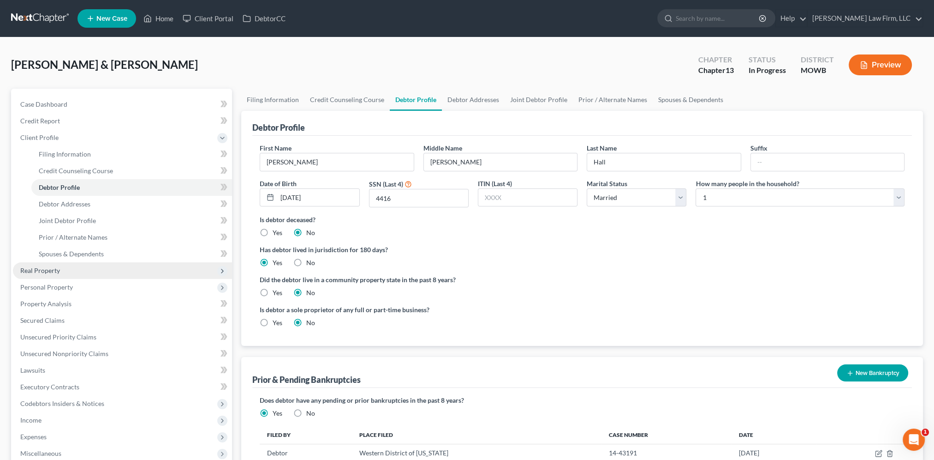
click at [31, 266] on span "Real Property" at bounding box center [40, 270] width 40 height 8
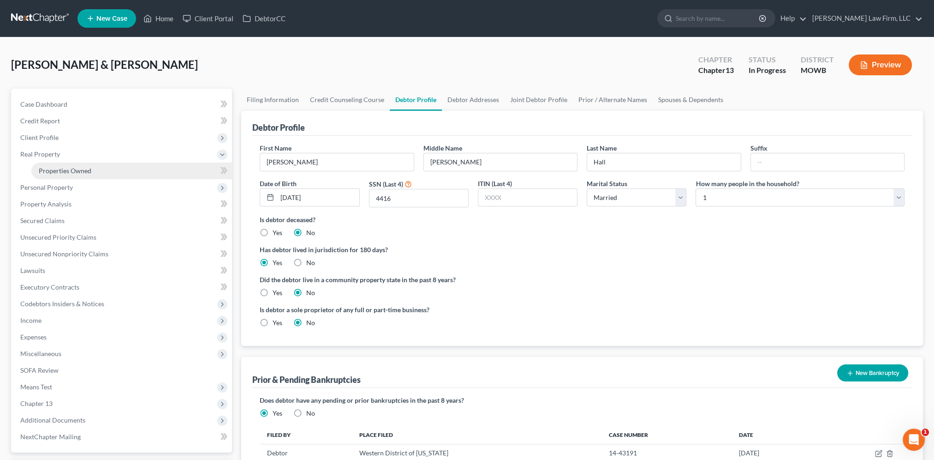
click at [51, 169] on span "Properties Owned" at bounding box center [65, 171] width 53 height 8
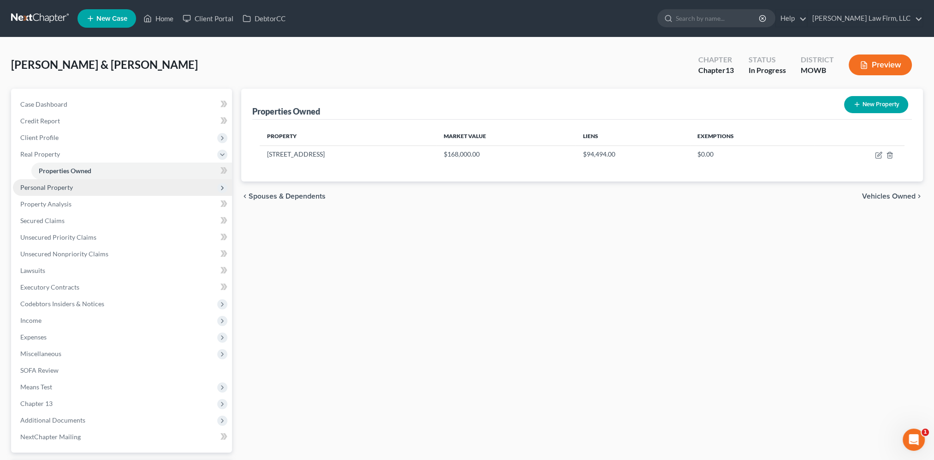
click at [45, 185] on span "Personal Property" at bounding box center [46, 187] width 53 height 8
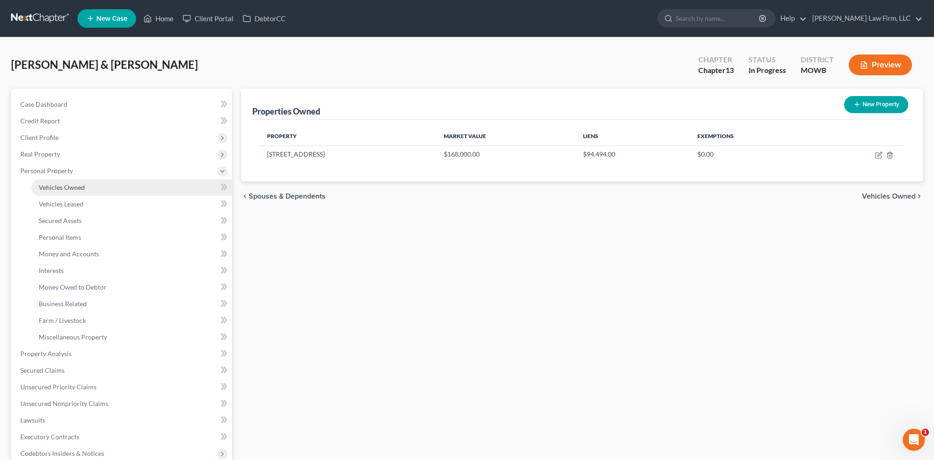
click at [47, 188] on span "Vehicles Owned" at bounding box center [62, 187] width 46 height 8
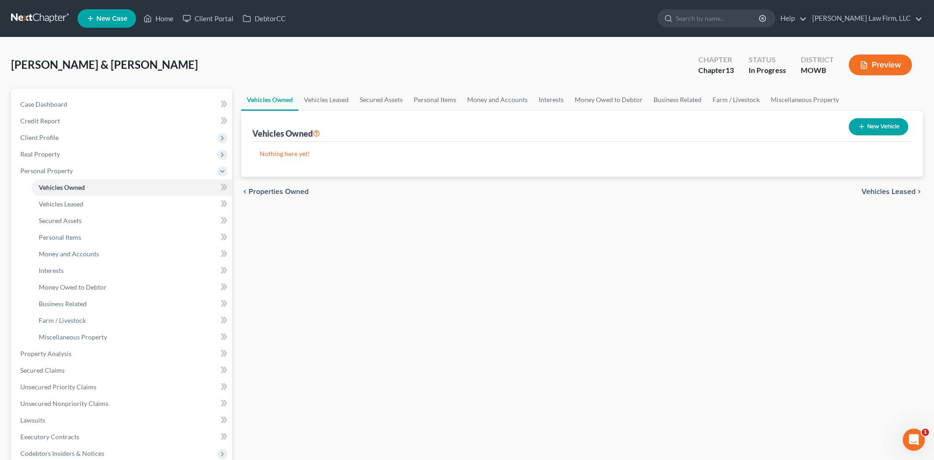
click at [880, 127] on button "New Vehicle" at bounding box center [879, 126] width 60 height 17
select select "0"
select select "2"
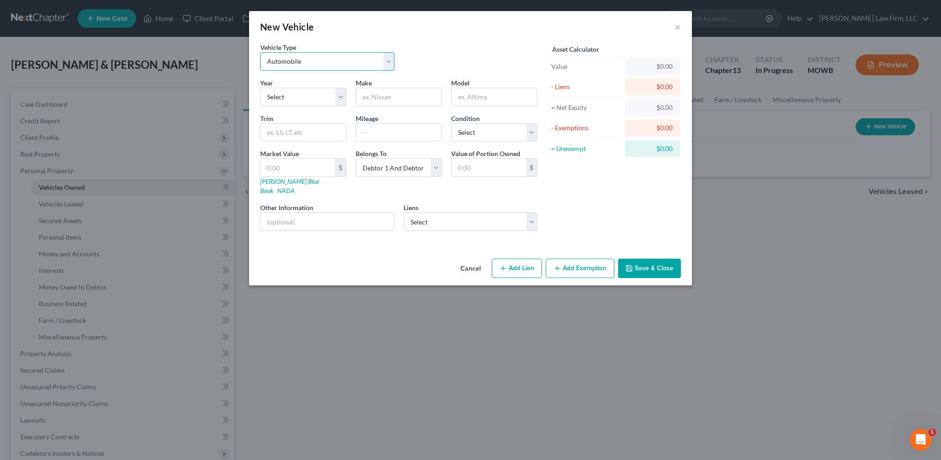
click at [335, 61] on select "Select Automobile Truck Trailer Watercraft Aircraft Motor Home Atv Other Vehicle" at bounding box center [327, 61] width 134 height 18
click at [260, 52] on select "Select Automobile Truck Trailer Watercraft Aircraft Motor Home Atv Other Vehicle" at bounding box center [327, 61] width 134 height 18
click at [290, 94] on select "Select 2026 2025 2024 2023 2022 2021 2020 2019 2018 2017 2016 2015 2014 2013 20…" at bounding box center [303, 97] width 86 height 18
select select "11"
click at [260, 88] on select "Select 2026 2025 2024 2023 2022 2021 2020 2019 2018 2017 2016 2015 2014 2013 20…" at bounding box center [303, 97] width 86 height 18
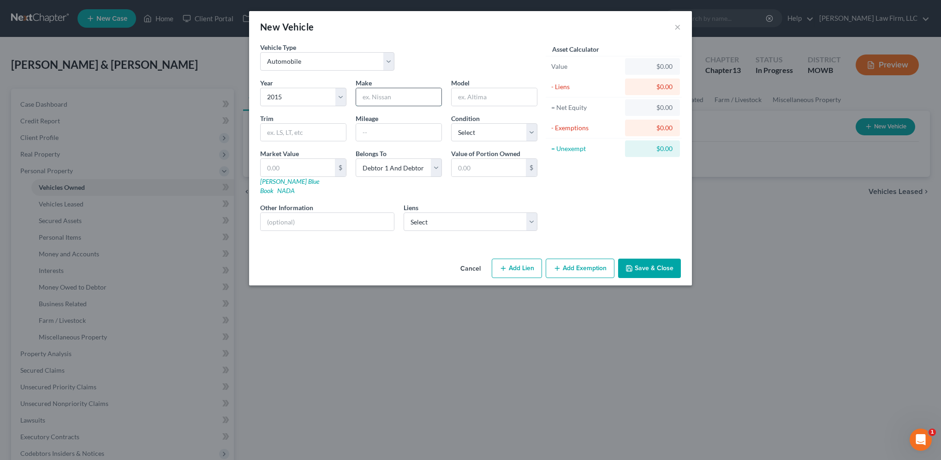
click at [396, 100] on input "text" at bounding box center [398, 97] width 85 height 18
type input "Jeep"
type input "Cherokee"
click at [374, 132] on input "text" at bounding box center [398, 133] width 85 height 18
type input "178,000"
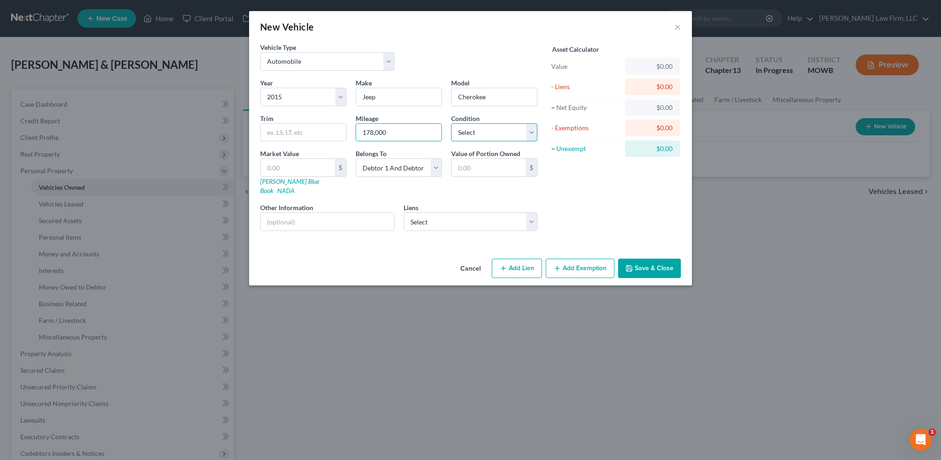
click at [512, 137] on select "Select Excellent Very Good Good Fair Poor" at bounding box center [494, 132] width 86 height 18
select select "1"
click at [451, 123] on select "Select Excellent Very Good Good Fair Poor" at bounding box center [494, 132] width 86 height 18
click at [300, 165] on input "text" at bounding box center [298, 168] width 74 height 18
type input "6"
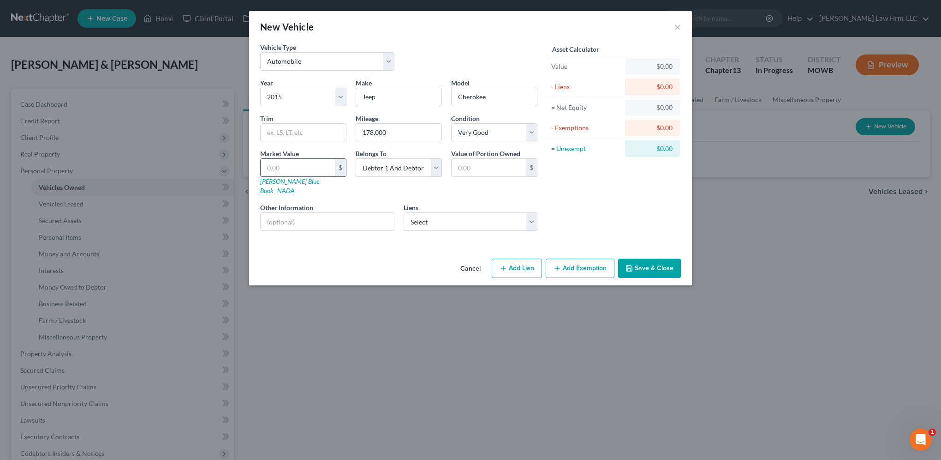
type input "6.00"
type input "65"
type input "65.00"
type input "650"
type input "650.00"
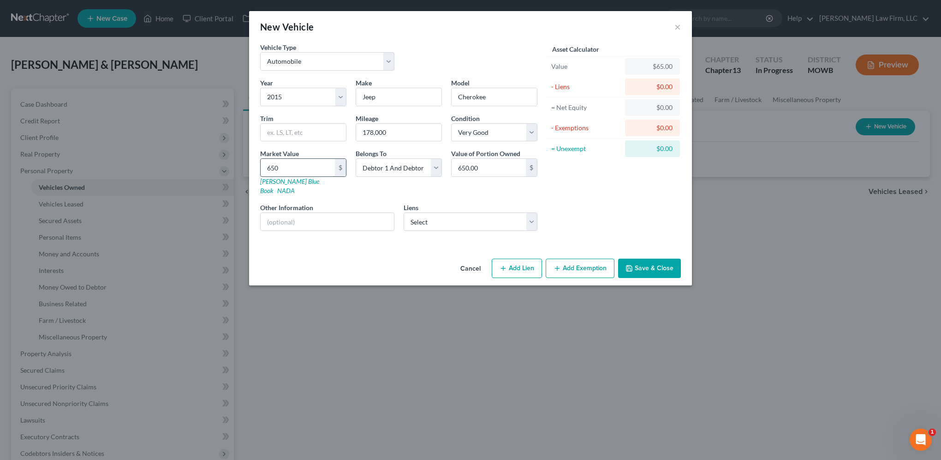
type input "6500"
type input "6,500.00"
click at [323, 213] on input "text" at bounding box center [327, 222] width 133 height 18
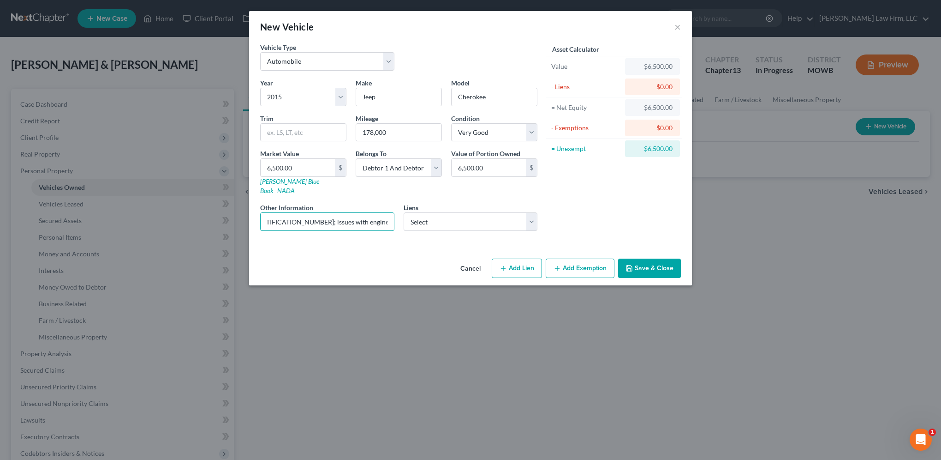
type input "VIN: 1C4HPJLCSFW530969; issues with engine and transmission"
click at [492, 146] on div "Year Select 2026 2025 2024 2023 2022 2021 2020 2019 2018 2017 2016 2015 2014 20…" at bounding box center [399, 158] width 287 height 160
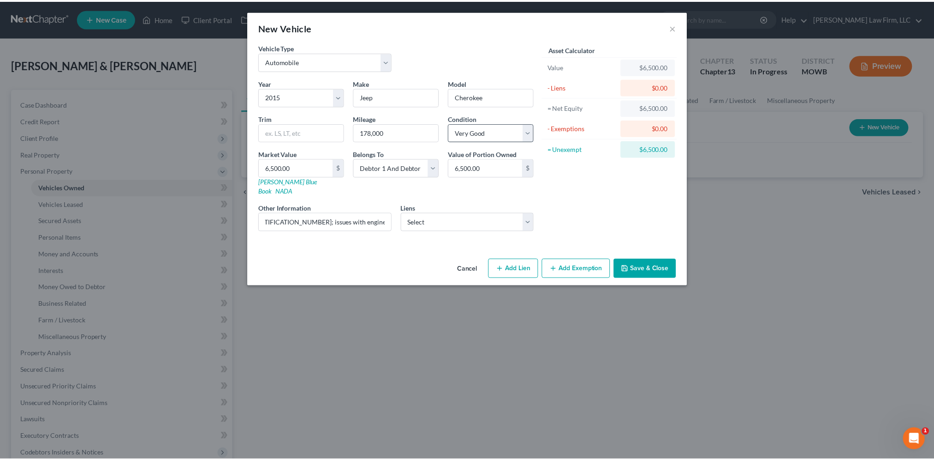
scroll to position [0, 0]
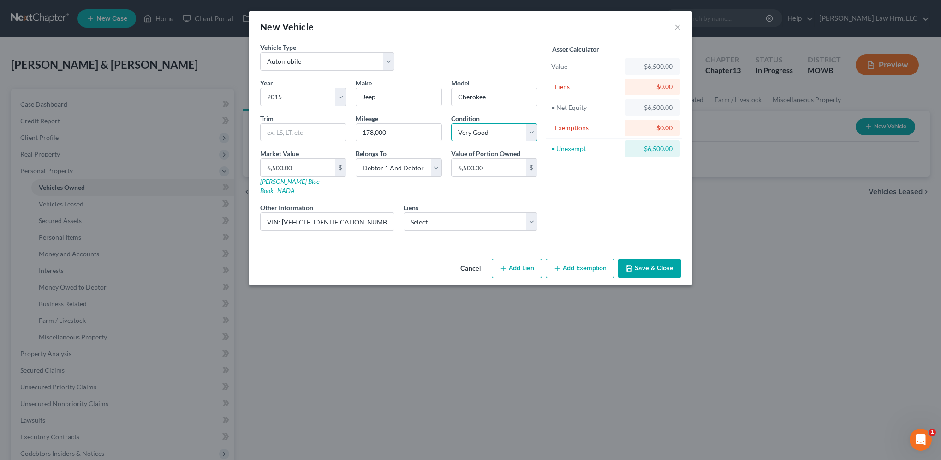
click at [491, 128] on select "Select Excellent Very Good Good Fair Poor" at bounding box center [494, 132] width 86 height 18
select select "3"
click at [451, 123] on select "Select Excellent Very Good Good Fair Poor" at bounding box center [494, 132] width 86 height 18
click at [456, 212] on select "Select Solar Mosaic - $54,412.00" at bounding box center [471, 221] width 134 height 18
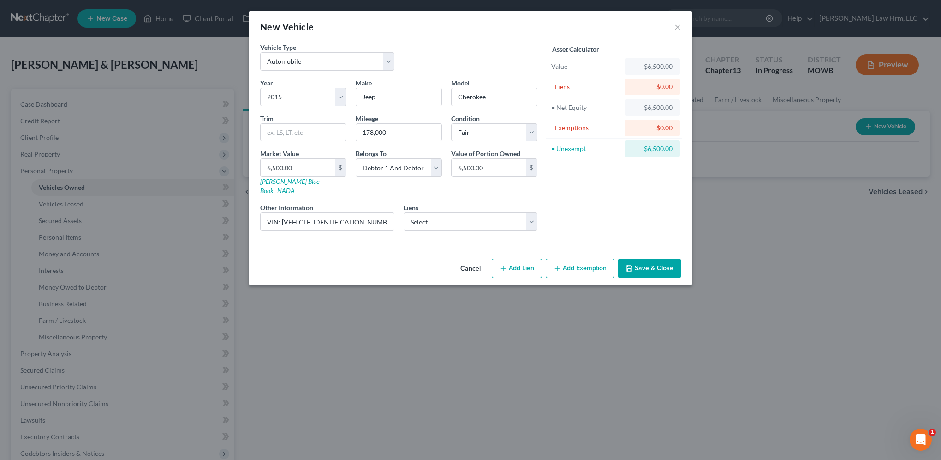
click at [660, 258] on button "Save & Close" at bounding box center [649, 267] width 63 height 19
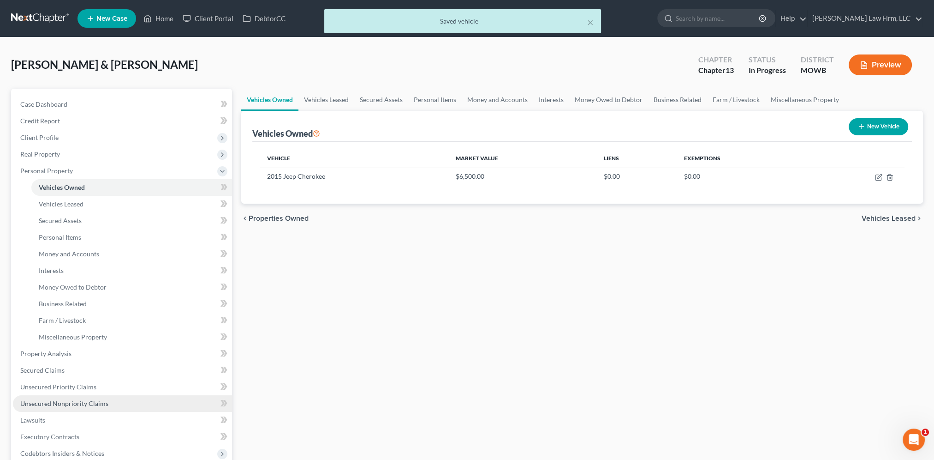
click at [72, 406] on span "Unsecured Nonpriority Claims" at bounding box center [64, 403] width 88 height 8
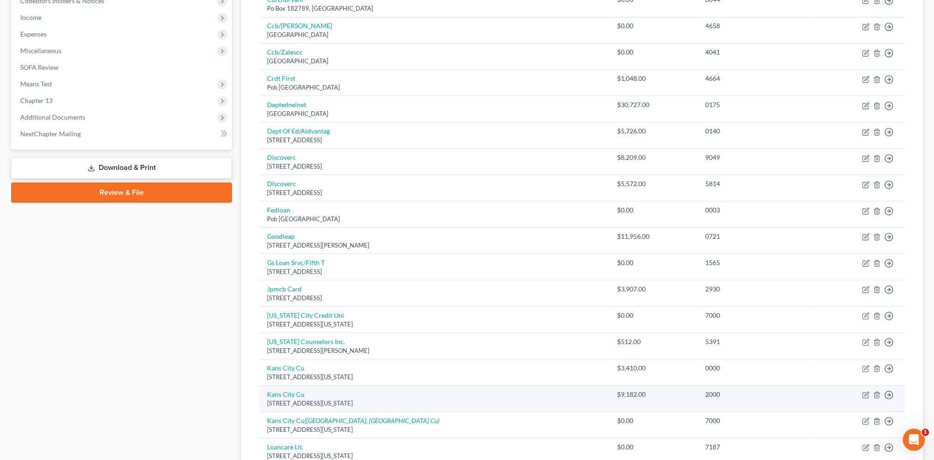
scroll to position [288, 0]
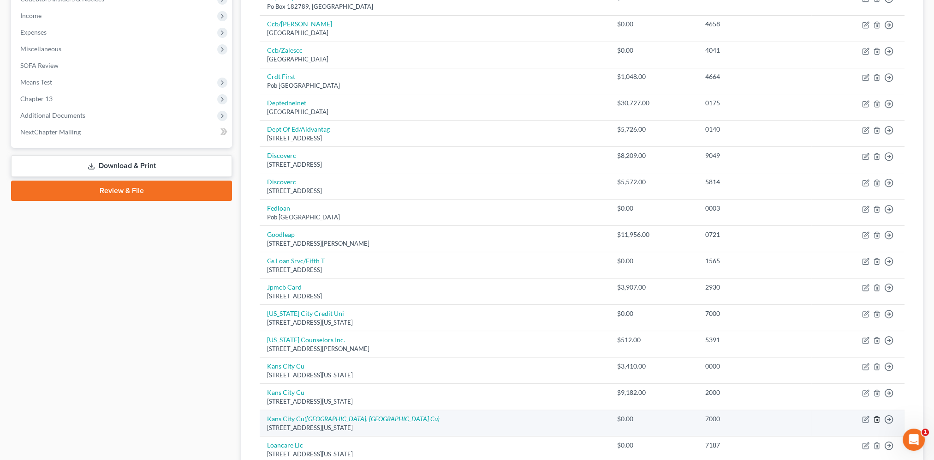
click at [876, 416] on icon "button" at bounding box center [877, 419] width 4 height 6
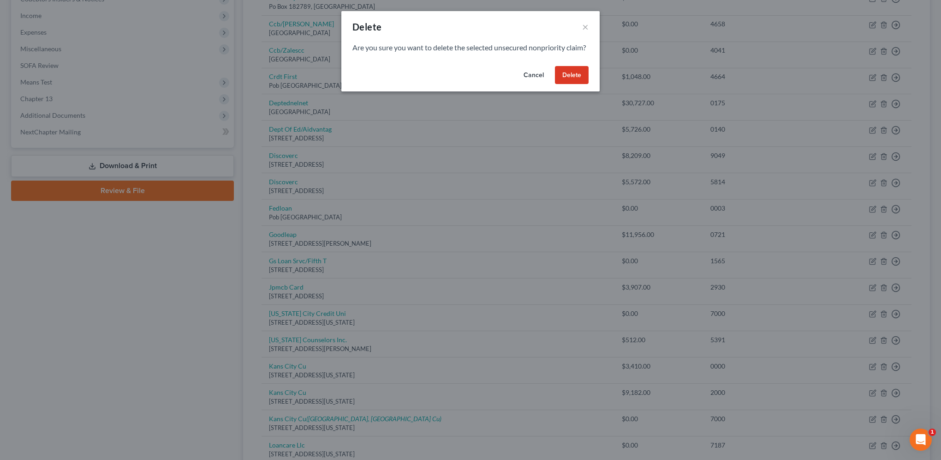
click at [575, 81] on button "Delete" at bounding box center [572, 75] width 34 height 18
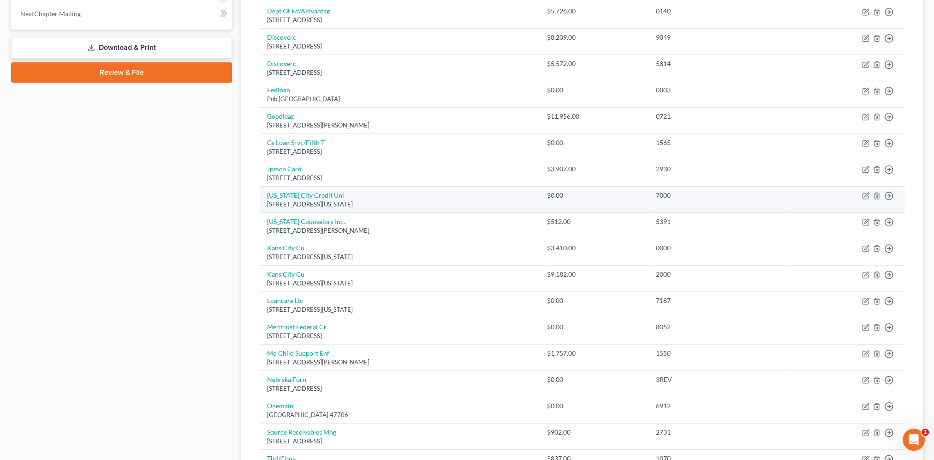
scroll to position [380, 0]
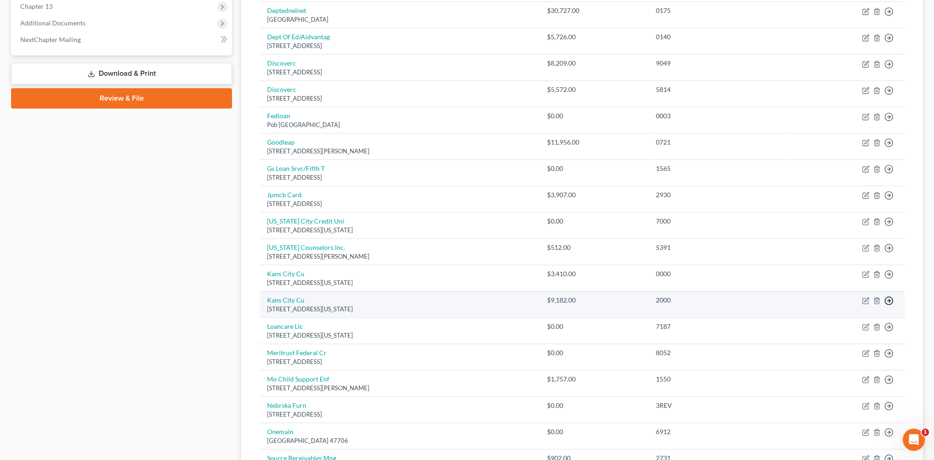
click at [840, 308] on link "Move to D" at bounding box center [846, 308] width 77 height 16
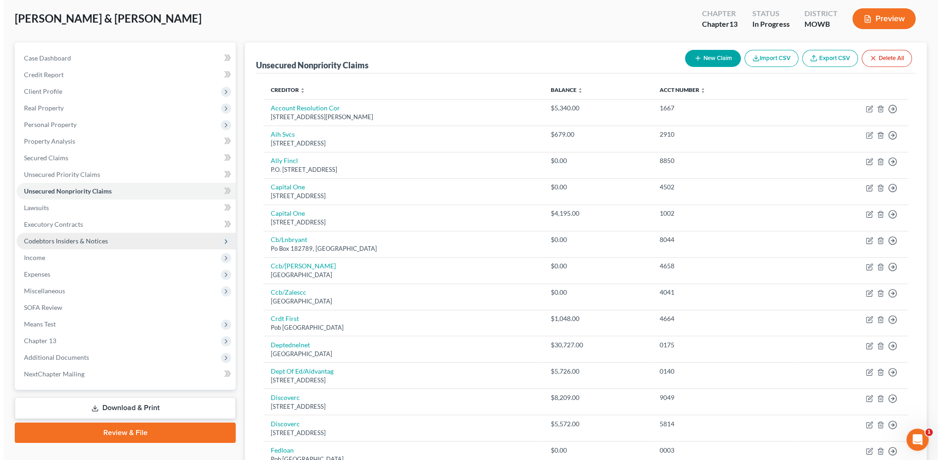
scroll to position [0, 0]
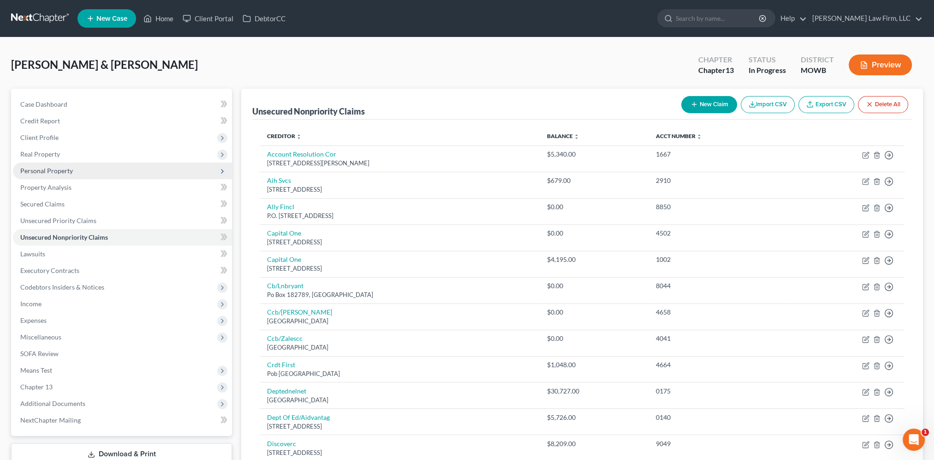
click at [31, 168] on span "Personal Property" at bounding box center [46, 171] width 53 height 8
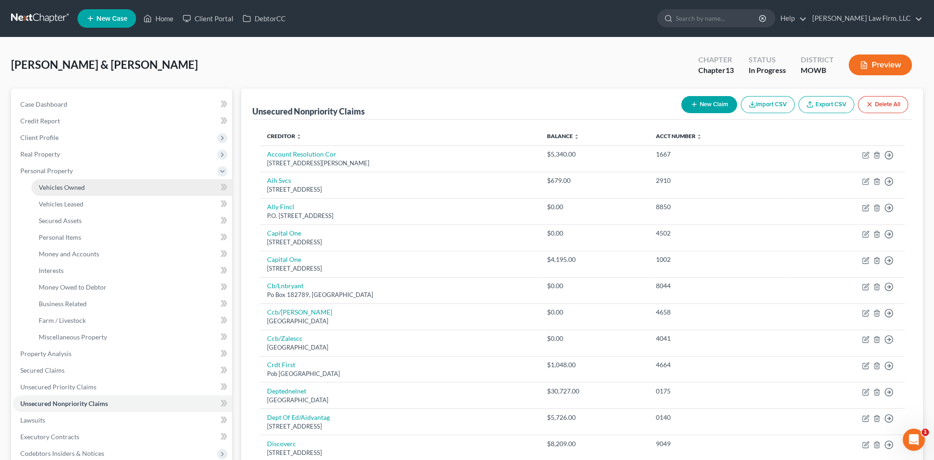
click at [52, 183] on span "Vehicles Owned" at bounding box center [62, 187] width 46 height 8
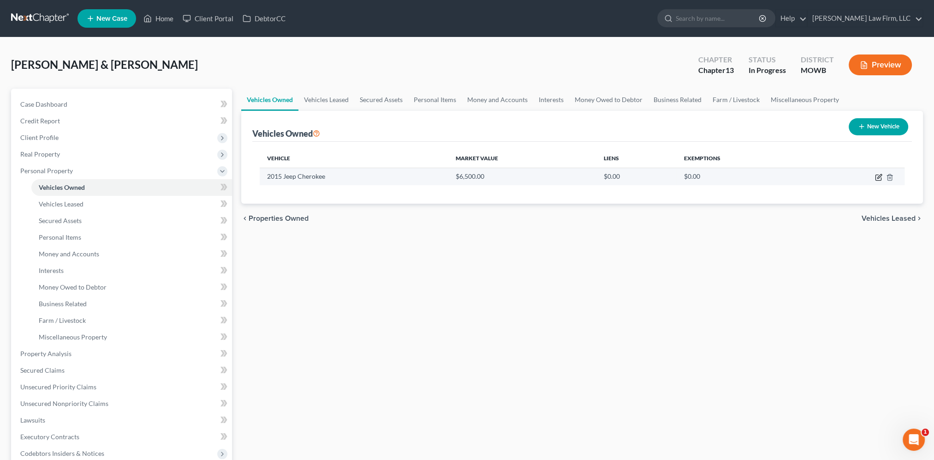
click at [879, 175] on icon "button" at bounding box center [878, 176] width 7 height 7
select select "0"
select select "11"
select select "3"
select select "2"
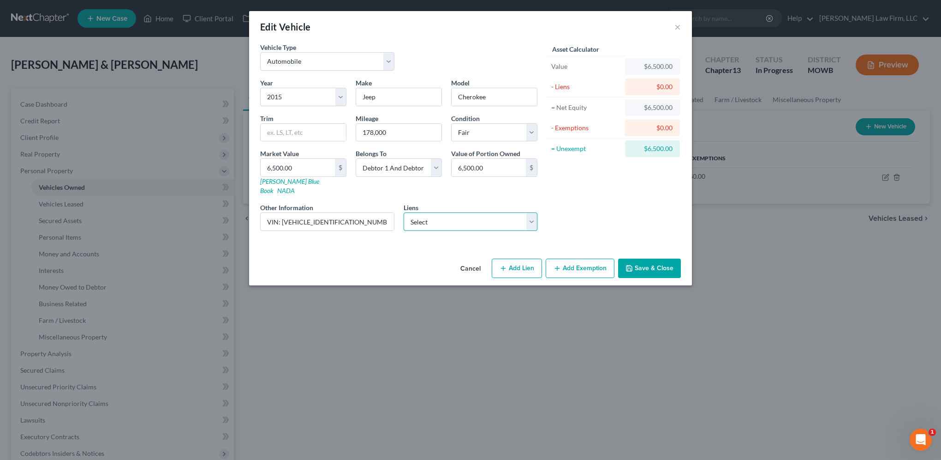
click at [452, 214] on select "Select Solar Mosaic - $54,412.00 Kans City Cu - $9,182.00" at bounding box center [471, 221] width 134 height 18
select select "1"
click at [404, 212] on select "Select Solar Mosaic - $54,412.00 Kans City Cu - $9,182.00" at bounding box center [471, 221] width 134 height 18
select select
select select "26"
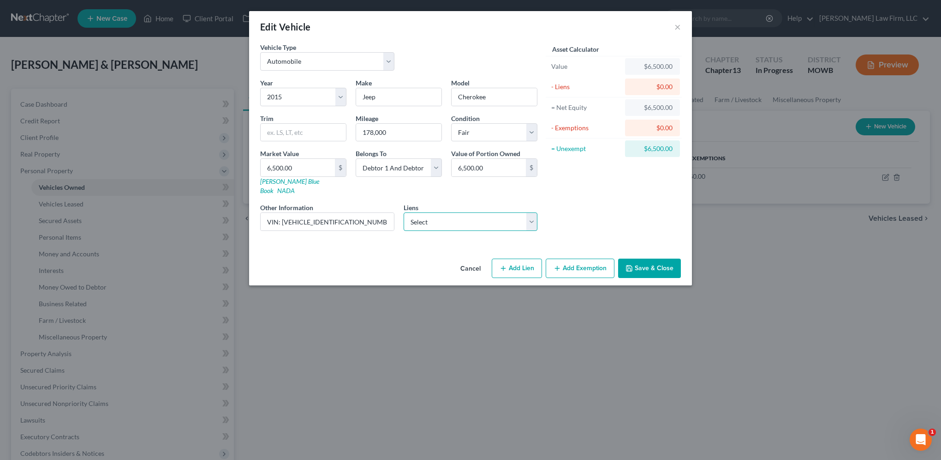
select select "2"
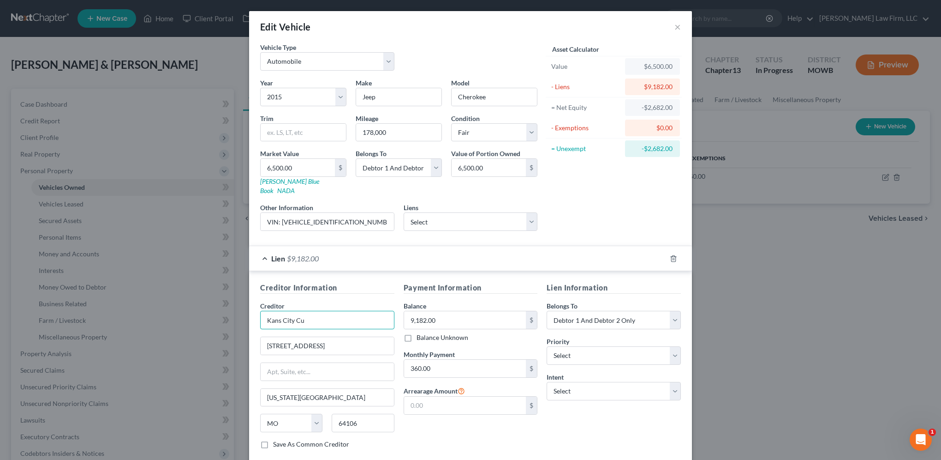
click at [311, 311] on input "Kans City Cu" at bounding box center [327, 320] width 134 height 18
type input "Kansas City Credit Union"
click at [498, 253] on div "Lien $9,182.00" at bounding box center [457, 258] width 417 height 24
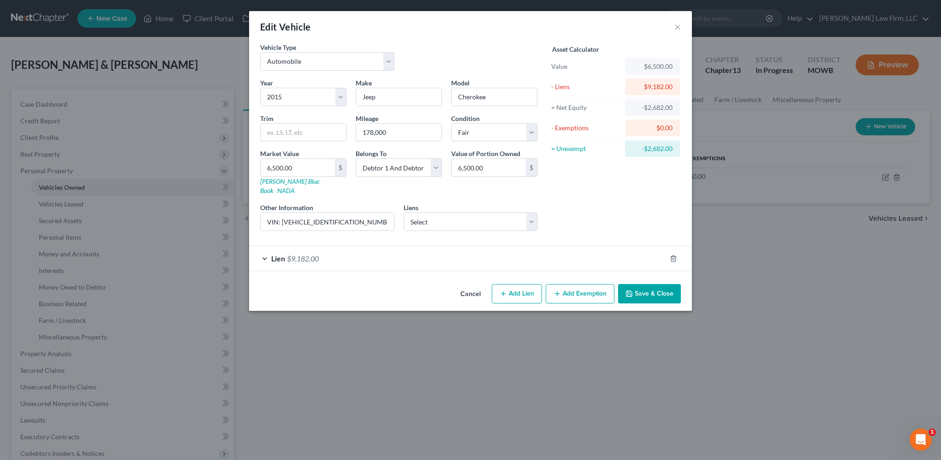
click at [498, 253] on div "Lien $9,182.00" at bounding box center [457, 258] width 417 height 24
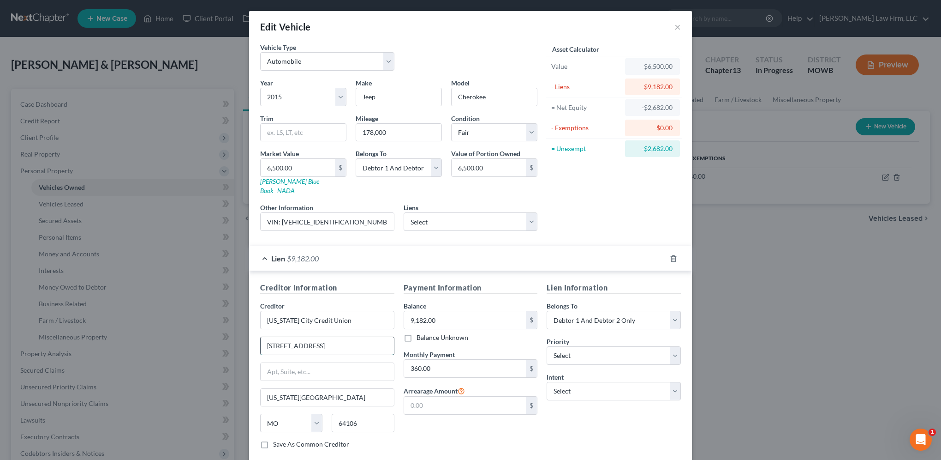
click at [350, 337] on input "414 E 12th 9th Fl City Hall" at bounding box center [327, 346] width 133 height 18
click at [279, 337] on input "414 E 12th" at bounding box center [327, 346] width 133 height 18
click at [303, 338] on input "414 E. 12th" at bounding box center [327, 346] width 133 height 18
type input "414 E. 12th Street"
click at [269, 363] on input "text" at bounding box center [327, 372] width 133 height 18
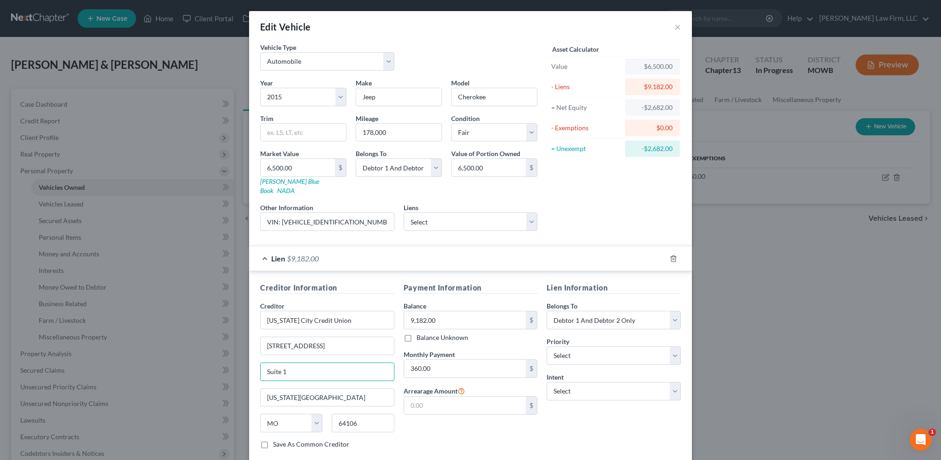
type input "Suite 1"
click at [430, 427] on div "Payment Information Balance 9,182.00 $ Balance Unknown Balance Undetermined 9,1…" at bounding box center [471, 369] width 144 height 174
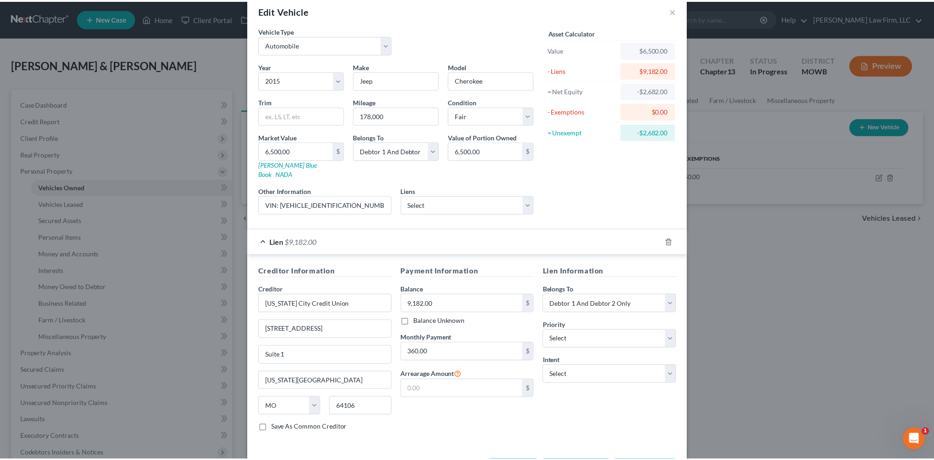
scroll to position [43, 0]
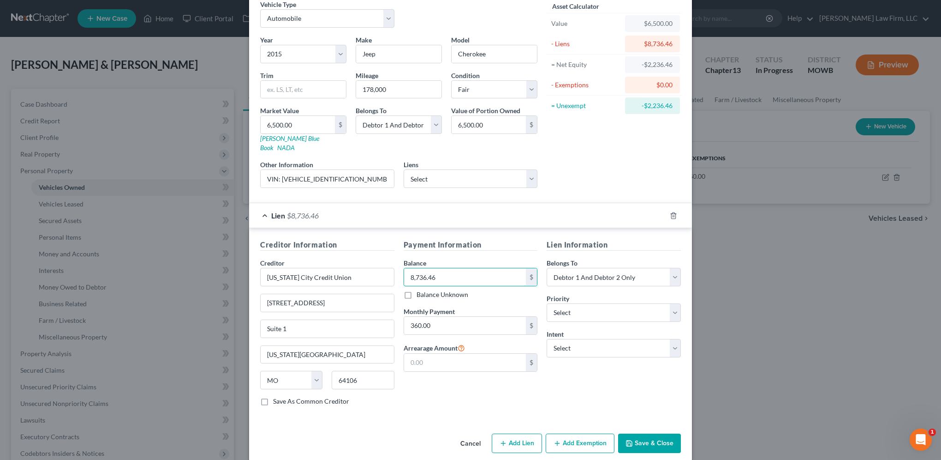
type input "8,736.46"
click at [661, 433] on button "Save & Close" at bounding box center [649, 442] width 63 height 19
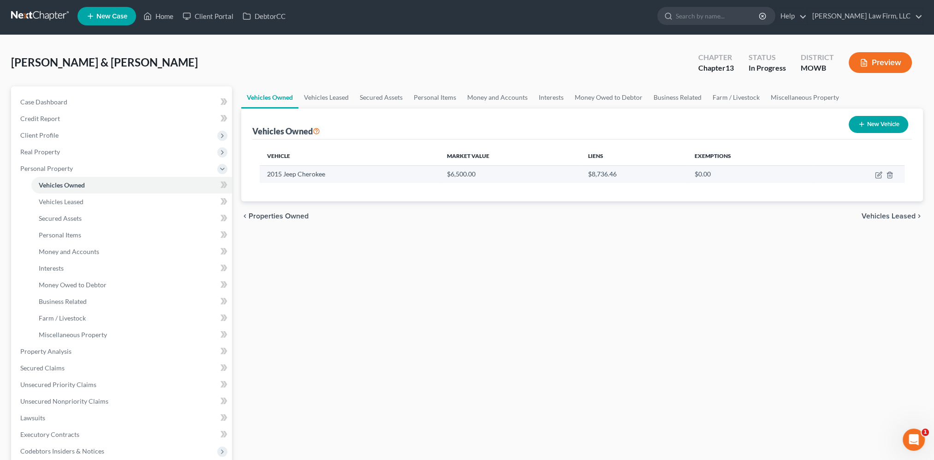
scroll to position [0, 0]
